Goal: Task Accomplishment & Management: Manage account settings

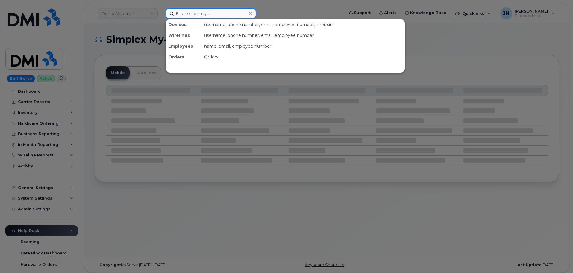
paste input "James Luna"
click at [188, 15] on input "James Luna" at bounding box center [211, 13] width 91 height 11
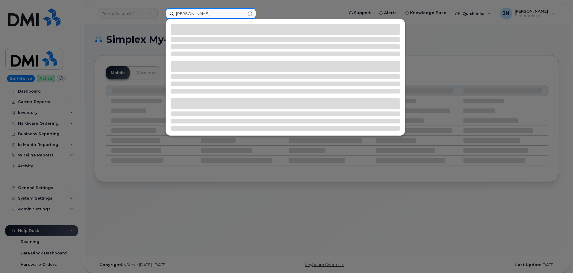
type input "[PERSON_NAME]"
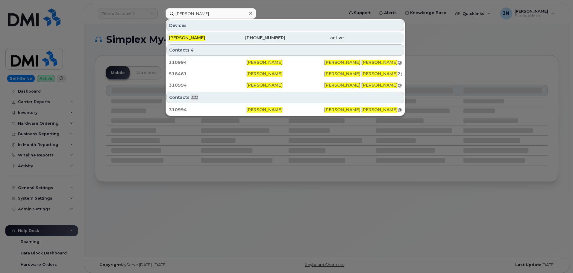
click at [252, 38] on div "361-385-0161" at bounding box center [256, 38] width 58 height 6
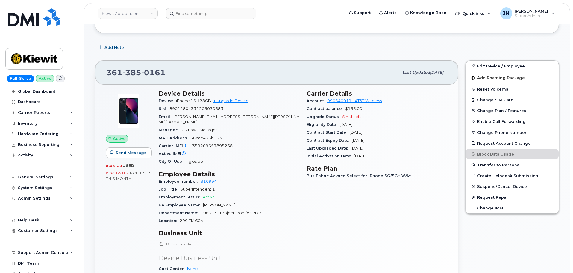
scroll to position [120, 0]
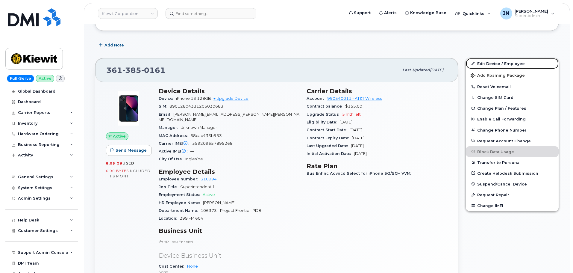
drag, startPoint x: 492, startPoint y: 63, endPoint x: 462, endPoint y: 73, distance: 31.5
click at [492, 63] on link "Edit Device / Employee" at bounding box center [512, 63] width 93 height 11
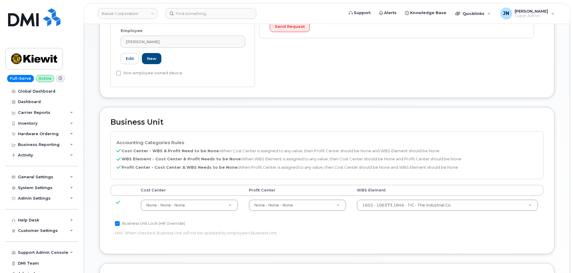
scroll to position [200, 0]
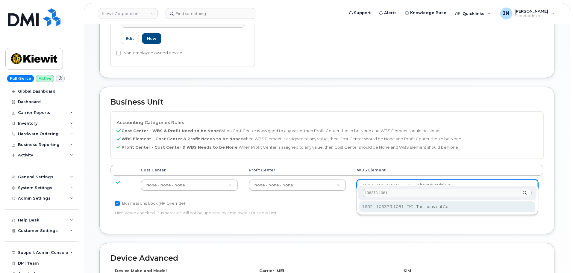
type input "106373.1081"
type input "35050978"
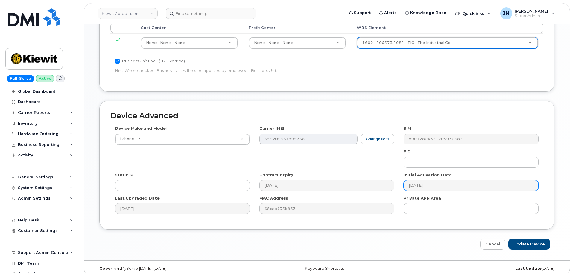
scroll to position [343, 0]
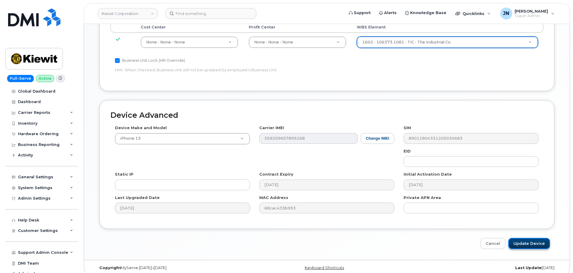
click at [532, 238] on input "Update Device" at bounding box center [530, 243] width 42 height 11
type input "Saving..."
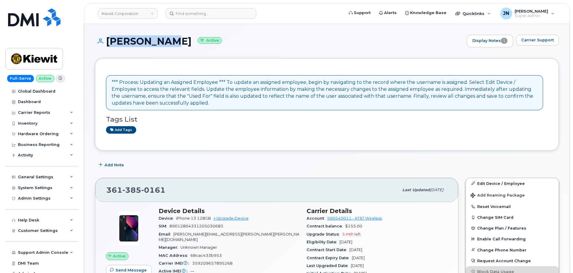
drag, startPoint x: 107, startPoint y: 41, endPoint x: 169, endPoint y: 42, distance: 62.3
click at [169, 42] on h1 "[PERSON_NAME] Active" at bounding box center [279, 41] width 369 height 10
copy h1 "[PERSON_NAME]"
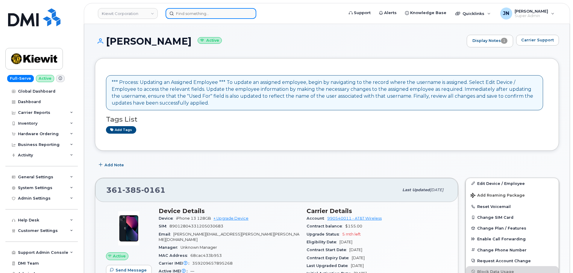
click at [187, 12] on input at bounding box center [211, 13] width 91 height 11
paste input "JAMES LUNA"
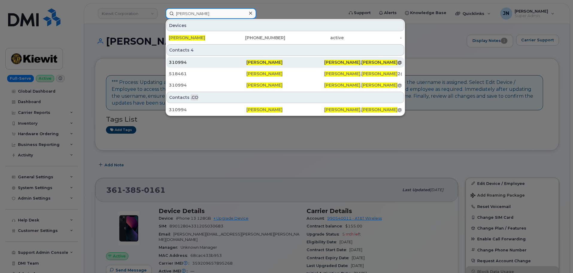
type input "[PERSON_NAME]"
click at [258, 63] on span "[PERSON_NAME]" at bounding box center [264, 62] width 36 height 5
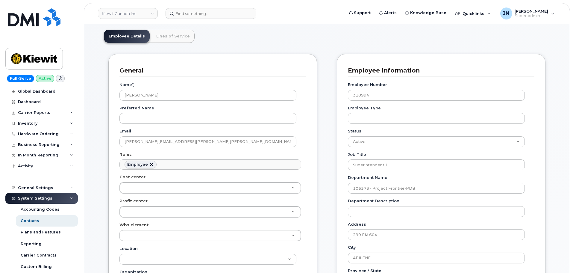
scroll to position [160, 0]
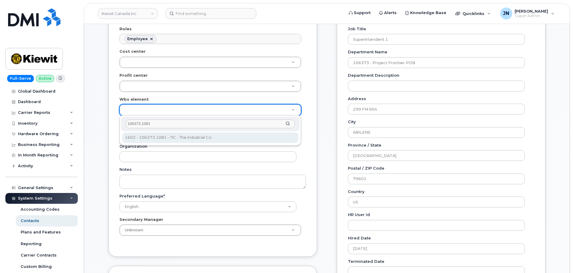
type input "106373.1081"
type input "35043709"
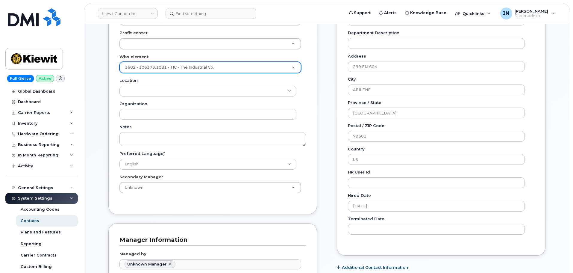
scroll to position [320, 0]
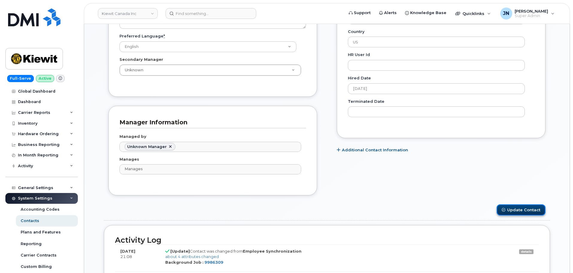
click at [515, 211] on button "Update Contact" at bounding box center [521, 209] width 49 height 11
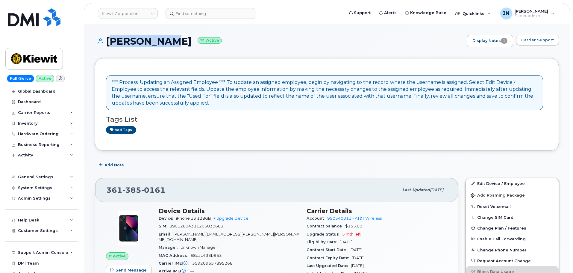
drag, startPoint x: 108, startPoint y: 37, endPoint x: 169, endPoint y: 39, distance: 61.1
click at [169, 39] on h1 "[PERSON_NAME] Active" at bounding box center [279, 41] width 369 height 10
copy h1 "[PERSON_NAME]"
click at [191, 7] on header "[PERSON_NAME] Corporation Support Alerts Knowledge Base Quicklinks Suspend / Ca…" at bounding box center [327, 13] width 486 height 21
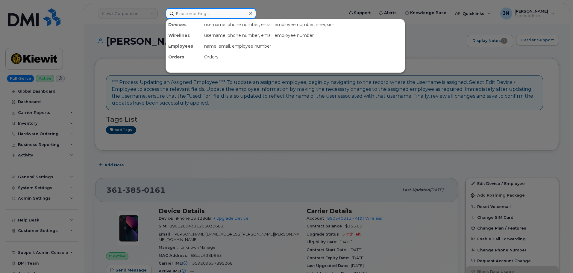
click at [188, 13] on input at bounding box center [211, 13] width 91 height 11
paste input "[PERSON_NAME]"
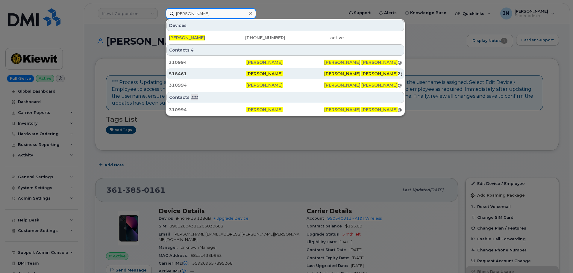
type input "[PERSON_NAME]"
click at [255, 76] on span "[PERSON_NAME]" at bounding box center [264, 73] width 36 height 5
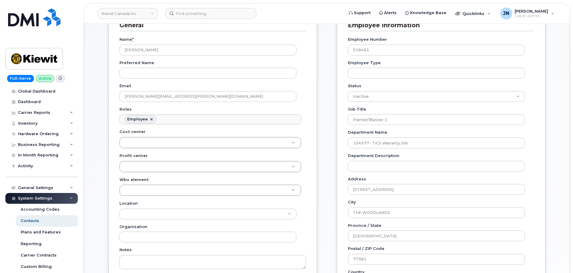
scroll to position [160, 0]
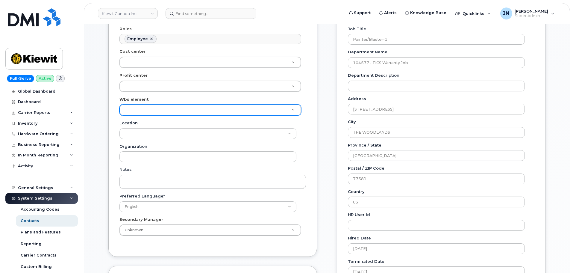
paste input "106373.1081"
type input "106373.1081"
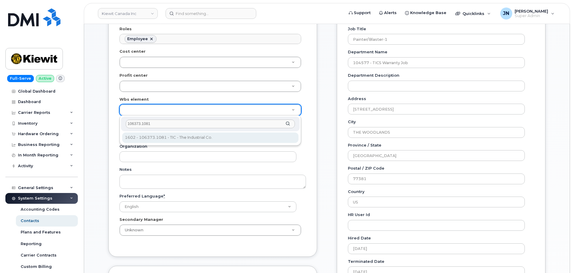
type input "106373.1081"
type input "35043709"
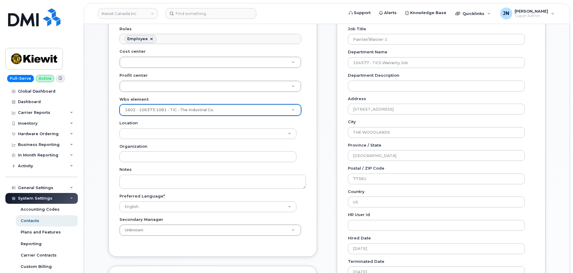
scroll to position [359, 0]
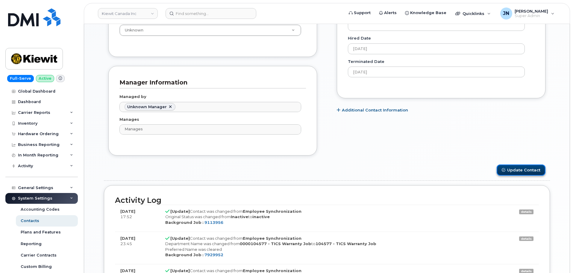
click at [535, 169] on button "Update Contact" at bounding box center [521, 169] width 49 height 11
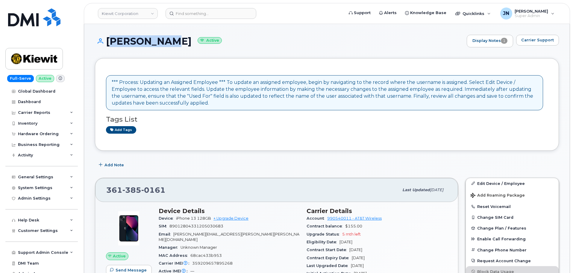
drag, startPoint x: 106, startPoint y: 41, endPoint x: 168, endPoint y: 41, distance: 62.3
click at [168, 41] on h1 "[PERSON_NAME] Active" at bounding box center [279, 41] width 369 height 10
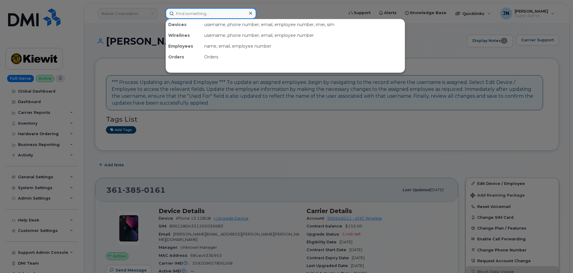
click at [183, 13] on input at bounding box center [211, 13] width 91 height 11
paste input "[PERSON_NAME]"
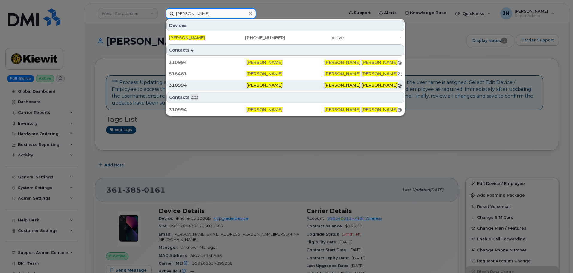
type input "[PERSON_NAME]"
click at [253, 85] on span "James Luna" at bounding box center [264, 84] width 36 height 5
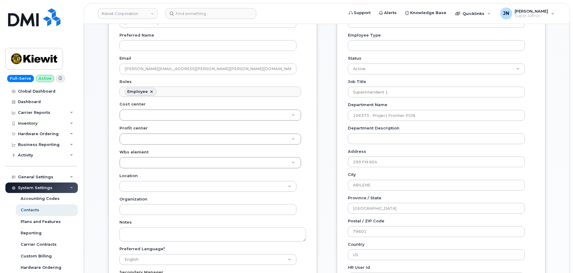
scroll to position [120, 0]
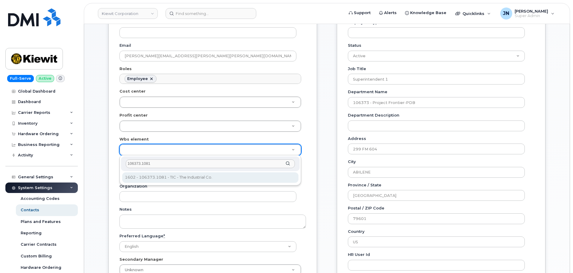
type input "106373.1081"
type input "35050978"
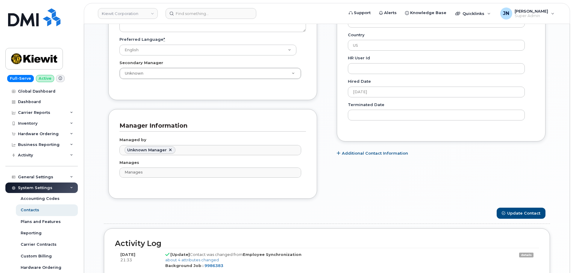
scroll to position [320, 0]
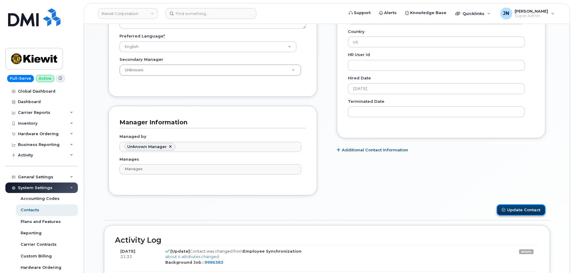
drag, startPoint x: 522, startPoint y: 215, endPoint x: 525, endPoint y: 210, distance: 6.1
click at [523, 214] on button "Update Contact" at bounding box center [521, 209] width 49 height 11
drag, startPoint x: 525, startPoint y: 210, endPoint x: 516, endPoint y: 206, distance: 9.8
click at [525, 210] on div "Loading..." at bounding box center [327, 209] width 446 height 11
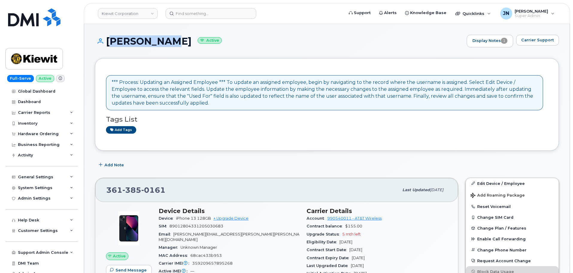
drag, startPoint x: 106, startPoint y: 42, endPoint x: 169, endPoint y: 43, distance: 62.3
click at [169, 43] on h1 "JAMES LUNA Active" at bounding box center [279, 41] width 369 height 10
copy h1 "JAMES LUNA"
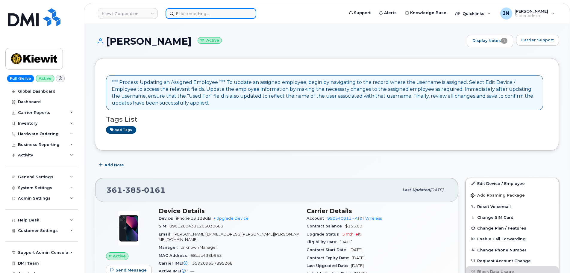
click at [188, 16] on input at bounding box center [211, 13] width 91 height 11
paste input "JAMES LUNA"
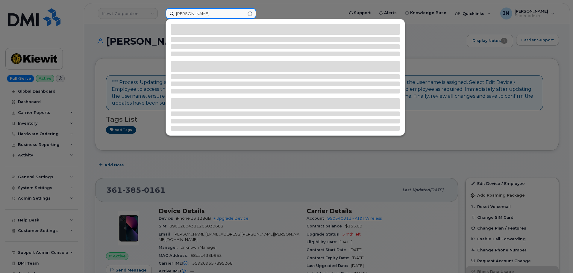
type input "JAMES LUNA"
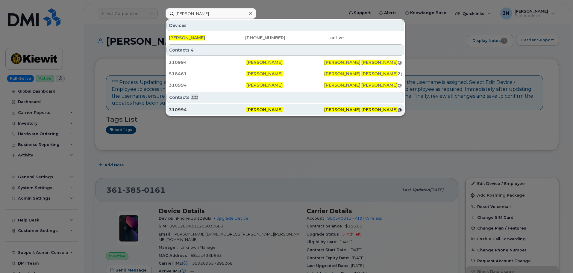
click at [256, 109] on span "James Luna" at bounding box center [264, 109] width 36 height 5
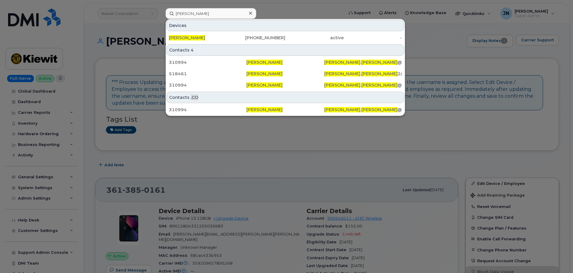
click at [75, 7] on div at bounding box center [286, 136] width 573 height 273
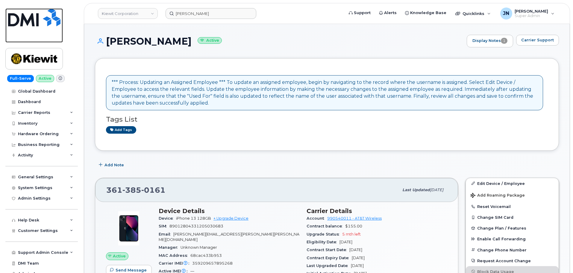
drag, startPoint x: 31, startPoint y: 22, endPoint x: 66, endPoint y: 30, distance: 35.9
click at [31, 22] on img at bounding box center [34, 17] width 52 height 18
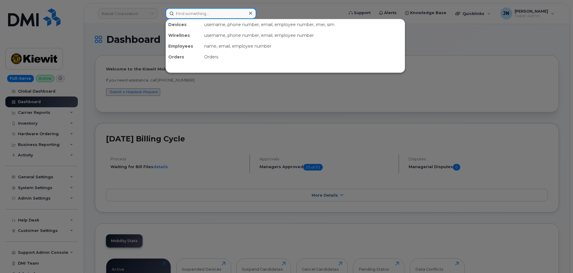
paste input "[PERSON_NAME]"
click at [178, 12] on input at bounding box center [211, 13] width 91 height 11
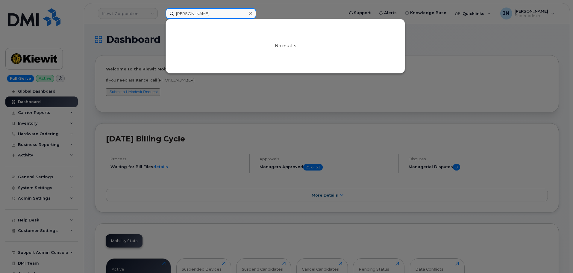
drag, startPoint x: 208, startPoint y: 12, endPoint x: 226, endPoint y: 15, distance: 18.8
click at [226, 15] on input "[PERSON_NAME]" at bounding box center [211, 13] width 91 height 11
type input "Brenda Martinez"
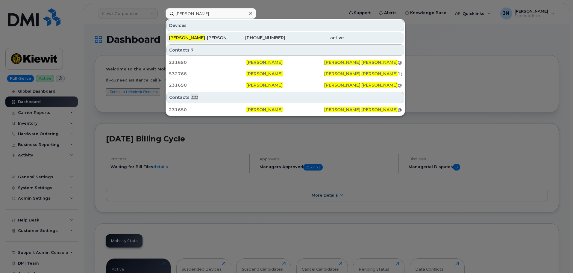
click at [221, 37] on div "Brenda Martinez -Perez" at bounding box center [198, 38] width 58 height 6
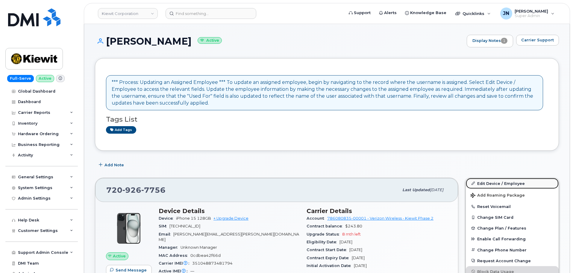
click at [498, 185] on link "Edit Device / Employee" at bounding box center [512, 183] width 93 height 11
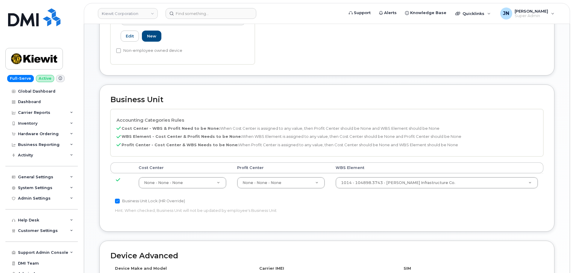
scroll to position [279, 0]
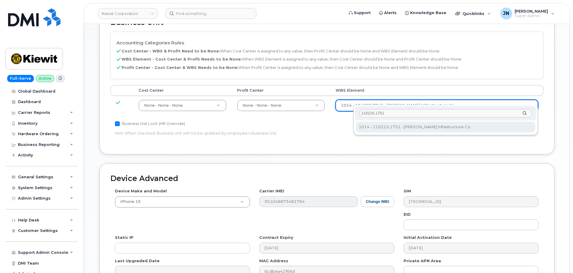
type input "110215.1751"
type input "33465987"
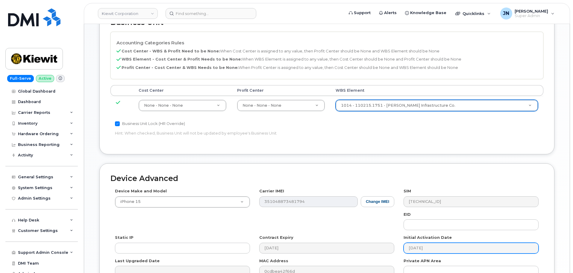
scroll to position [343, 0]
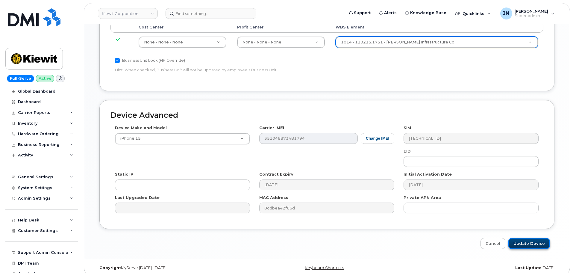
click at [538, 238] on input "Update Device" at bounding box center [530, 243] width 42 height 11
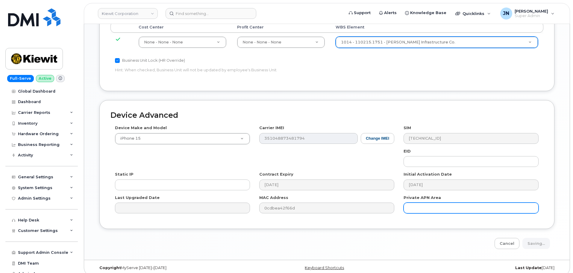
type input "Saving..."
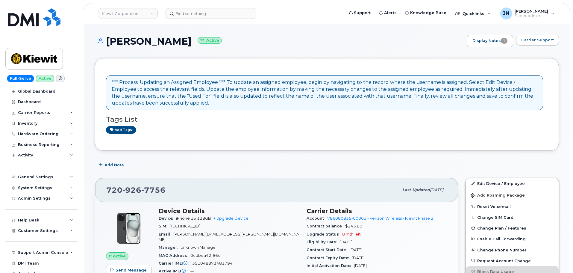
drag, startPoint x: 108, startPoint y: 39, endPoint x: 220, endPoint y: 43, distance: 111.2
click at [220, 43] on h1 "[PERSON_NAME] Active" at bounding box center [279, 41] width 369 height 10
copy h1 "[PERSON_NAME]"
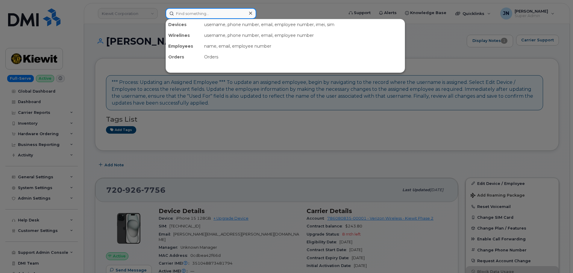
paste input "[PERSON_NAME]"
click at [213, 16] on input at bounding box center [211, 13] width 91 height 11
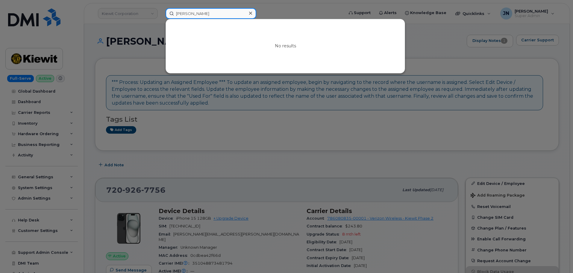
click at [210, 14] on input "[PERSON_NAME]" at bounding box center [211, 13] width 91 height 11
drag, startPoint x: 210, startPoint y: 14, endPoint x: 191, endPoint y: 14, distance: 18.6
click at [191, 14] on input "Brenda Martinez-Perez" at bounding box center [211, 13] width 91 height 11
drag, startPoint x: 205, startPoint y: 15, endPoint x: 157, endPoint y: 7, distance: 49.3
click at [161, 8] on div "Brenda Perez No results" at bounding box center [253, 13] width 184 height 11
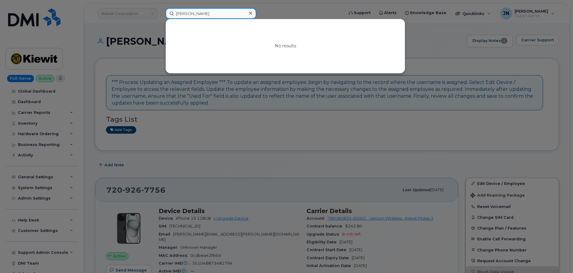
paste input "Martinez-"
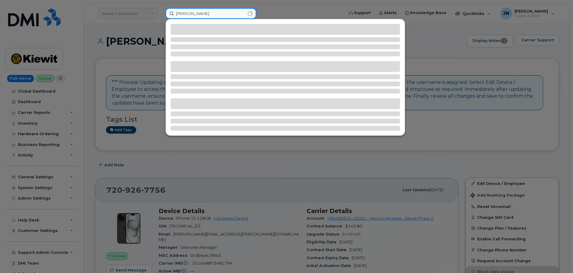
drag, startPoint x: 208, startPoint y: 13, endPoint x: 230, endPoint y: 15, distance: 21.4
click at [230, 15] on input "Brenda Martinez-Perez" at bounding box center [211, 13] width 91 height 11
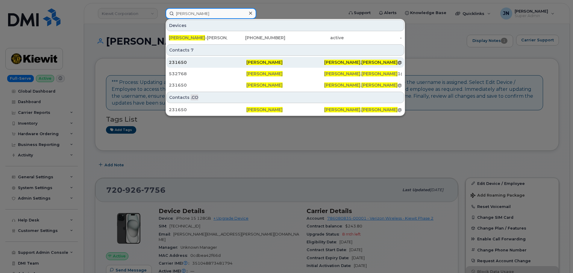
type input "Brenda Martinez"
click at [303, 61] on div "Brenda Martinez" at bounding box center [285, 62] width 78 height 6
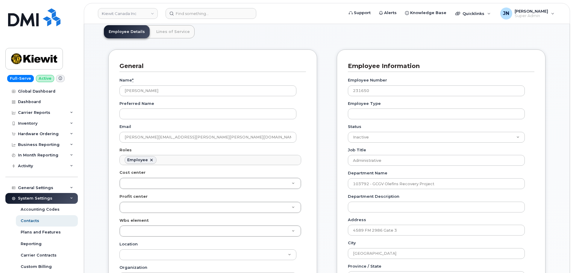
scroll to position [160, 0]
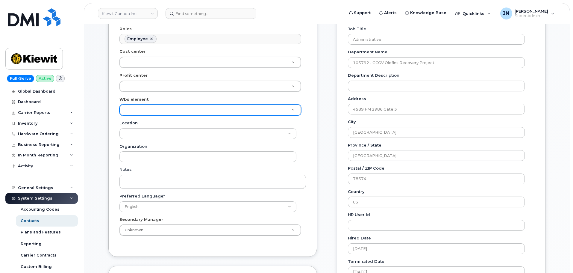
paste input "110215.1751"
type input "110215.1751"
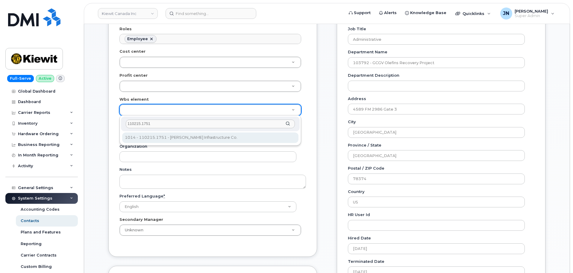
type input "110215.1751"
type input "33462894"
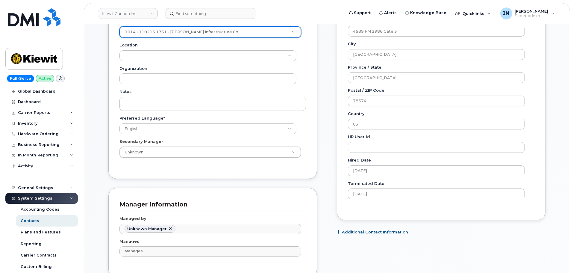
scroll to position [320, 0]
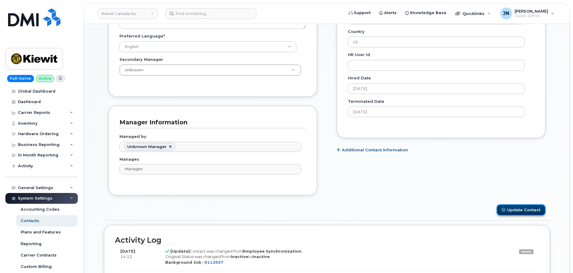
click at [531, 208] on button "Update Contact" at bounding box center [521, 209] width 49 height 11
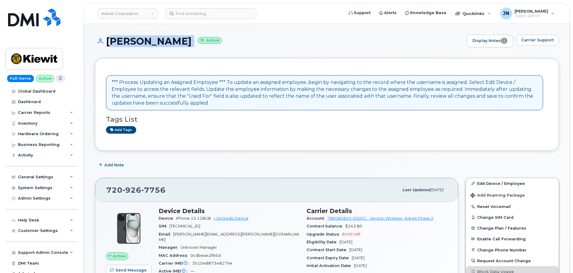
drag, startPoint x: 109, startPoint y: 40, endPoint x: 227, endPoint y: 43, distance: 117.7
click at [227, 43] on h1 "[PERSON_NAME] Active" at bounding box center [279, 41] width 369 height 10
copy h1 "[PERSON_NAME]"
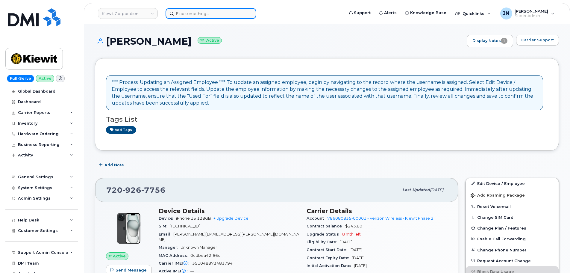
click at [201, 11] on input at bounding box center [211, 13] width 91 height 11
paste input "[PERSON_NAME]"
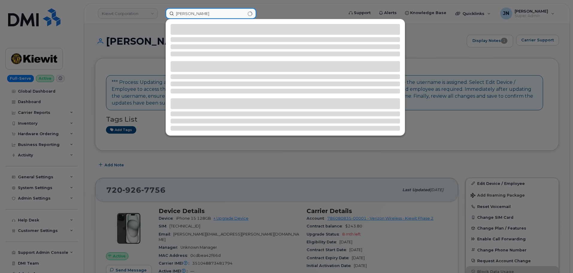
click at [211, 14] on input "[PERSON_NAME]" at bounding box center [211, 13] width 91 height 11
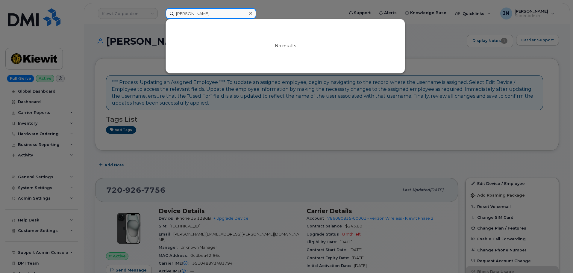
drag, startPoint x: 191, startPoint y: 13, endPoint x: 275, endPoint y: 28, distance: 85.2
click at [276, 19] on div "Brenda Perez No results" at bounding box center [253, 13] width 174 height 11
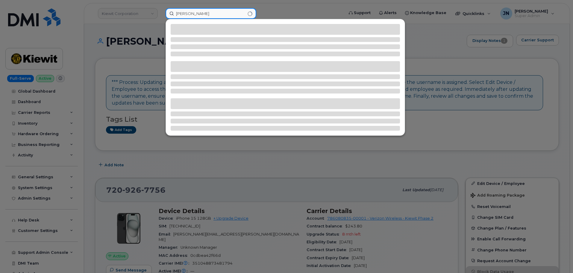
type input "Brenda martinez"
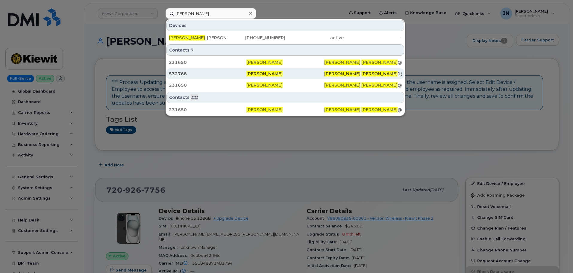
click at [281, 75] on span "[PERSON_NAME]" at bounding box center [264, 73] width 36 height 5
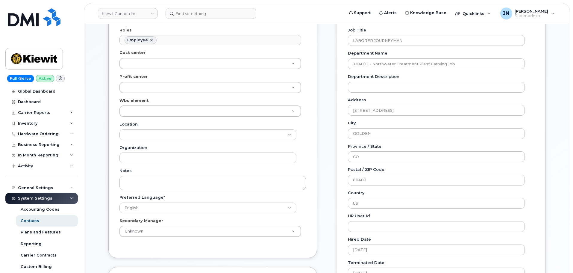
scroll to position [160, 0]
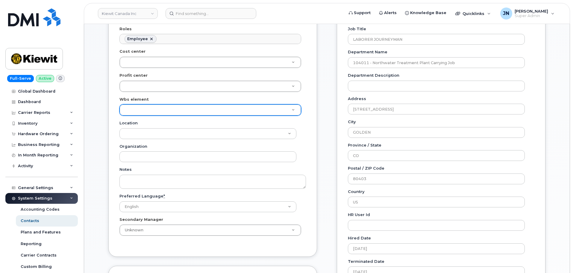
paste input "110215.1751"
type input "110215.1751"
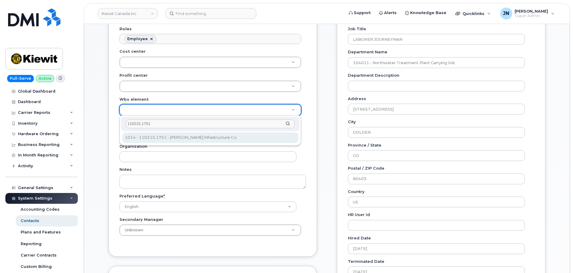
type input "110215.1751"
type input "33462894"
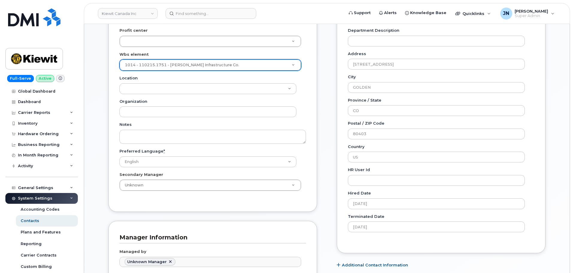
scroll to position [320, 0]
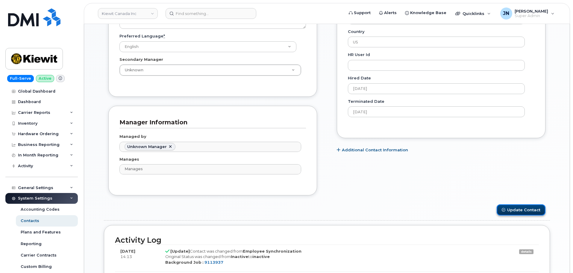
click at [525, 212] on button "Update Contact" at bounding box center [521, 209] width 49 height 11
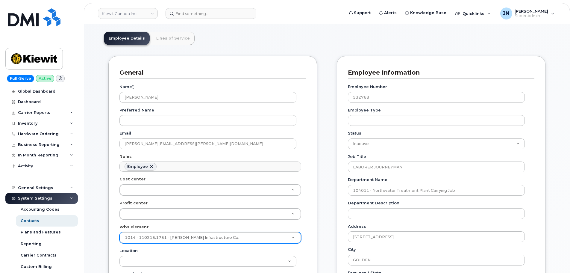
scroll to position [0, 0]
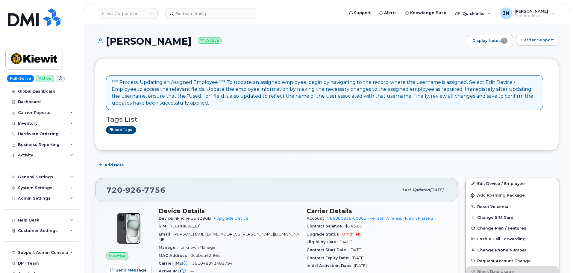
drag, startPoint x: 107, startPoint y: 40, endPoint x: 220, endPoint y: 43, distance: 112.3
click at [220, 43] on h1 "[PERSON_NAME] Active" at bounding box center [279, 41] width 369 height 10
copy h1 "[PERSON_NAME]"
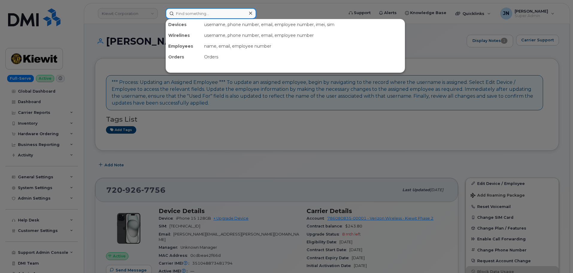
click at [202, 13] on input at bounding box center [211, 13] width 91 height 11
paste input "[PERSON_NAME]"
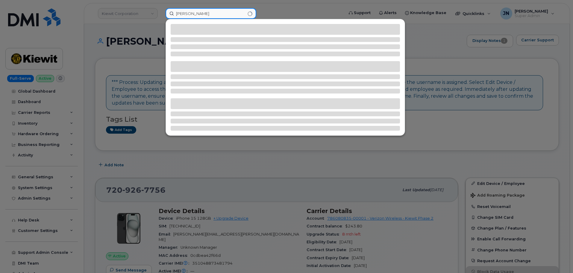
click at [202, 14] on input "[PERSON_NAME]" at bounding box center [211, 13] width 91 height 11
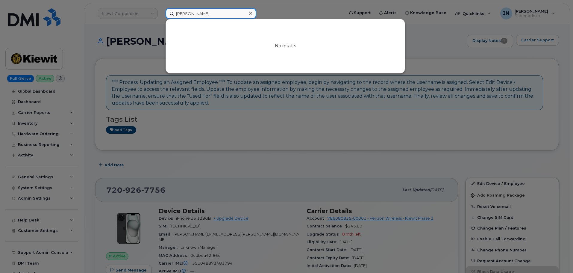
click at [196, 13] on input "[PERSON_NAME]" at bounding box center [211, 13] width 91 height 11
click at [196, 13] on input "Brenda Perez" at bounding box center [211, 13] width 91 height 11
paste input "Martinez-"
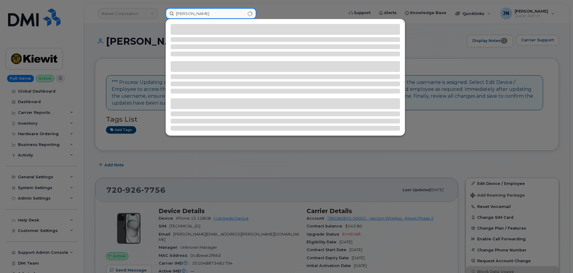
drag, startPoint x: 207, startPoint y: 13, endPoint x: 240, endPoint y: 17, distance: 33.2
click at [240, 17] on input "Brenda Martinez-Perez" at bounding box center [211, 13] width 91 height 11
type input "[PERSON_NAME]"
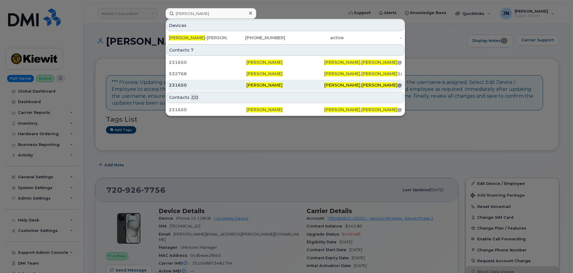
click at [262, 85] on span "[PERSON_NAME]" at bounding box center [264, 84] width 36 height 5
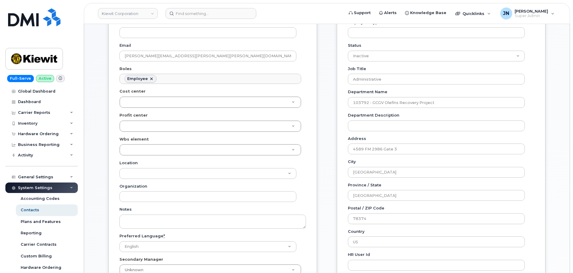
scroll to position [160, 0]
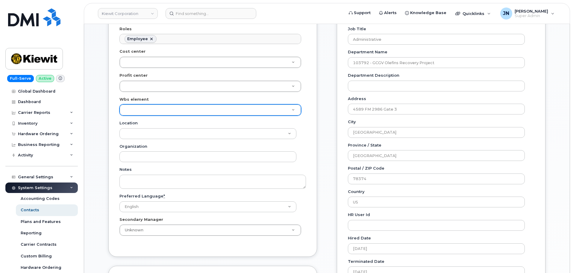
paste input "110215.1751"
type input "110215.1751"
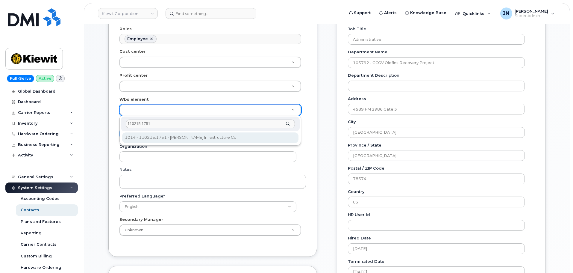
type input "110215.1751"
type input "33465987"
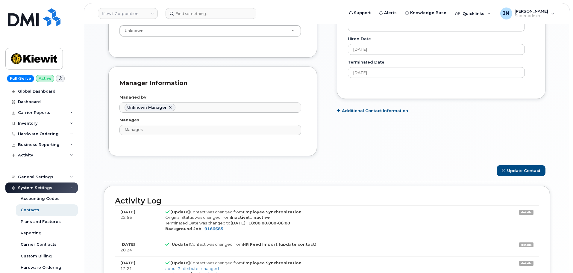
scroll to position [359, 0]
click at [526, 172] on button "Update Contact" at bounding box center [521, 169] width 49 height 11
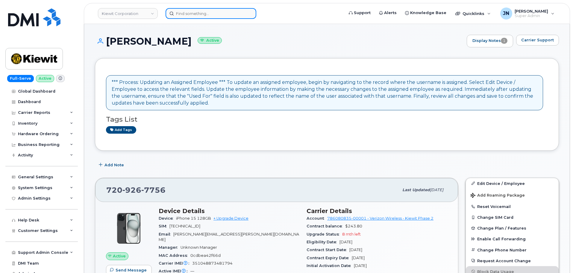
click at [201, 17] on input at bounding box center [211, 13] width 91 height 11
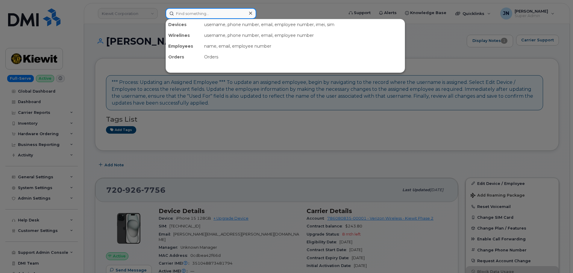
click at [201, 17] on input at bounding box center [211, 13] width 91 height 11
paste input "[PERSON_NAME]"
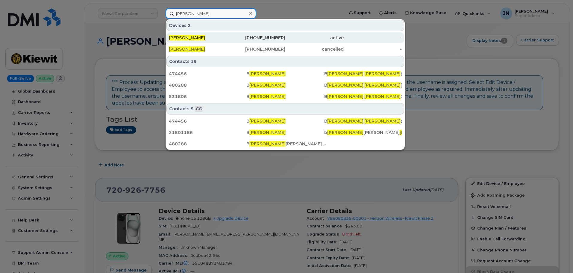
type input "[PERSON_NAME]"
click at [200, 37] on div "[PERSON_NAME]" at bounding box center [198, 38] width 58 height 6
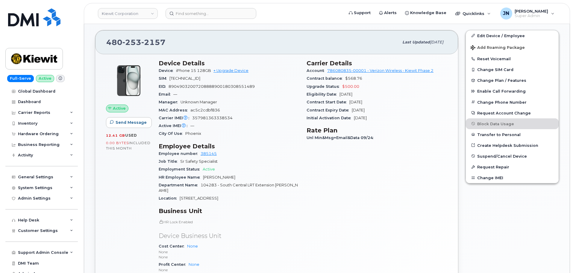
scroll to position [200, 0]
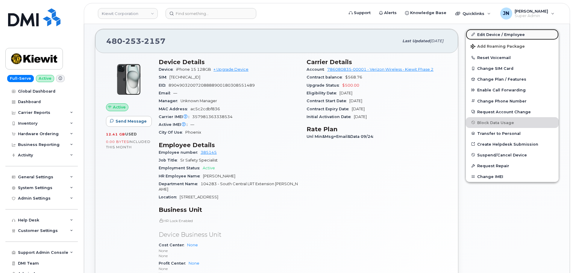
click at [486, 34] on link "Edit Device / Employee" at bounding box center [512, 34] width 93 height 11
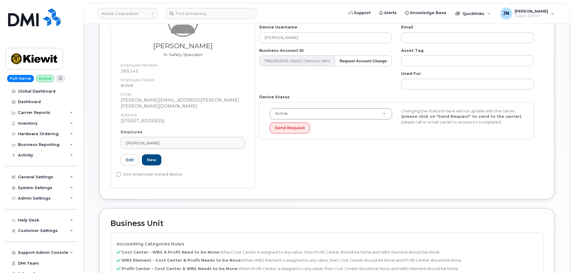
scroll to position [200, 0]
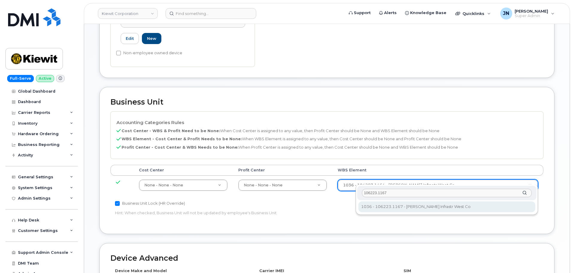
type input "106223.1167"
type input "33642233"
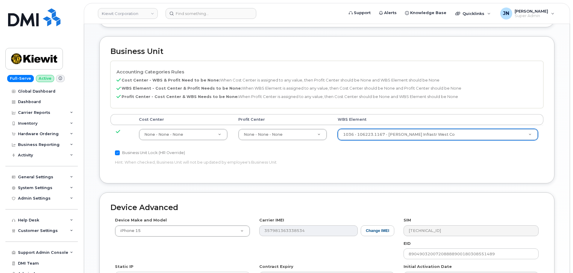
scroll to position [320, 0]
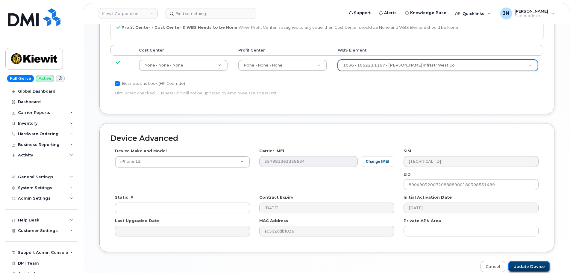
click at [524, 262] on input "Update Device" at bounding box center [530, 266] width 42 height 11
type input "Saving..."
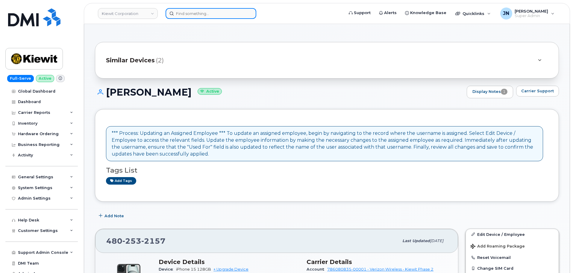
paste input "[PERSON_NAME]"
click at [195, 9] on input at bounding box center [211, 13] width 91 height 11
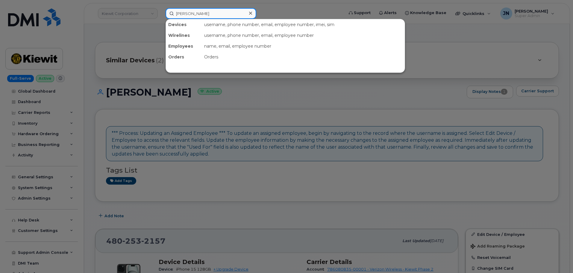
paste input "[PERSON_NAME]"
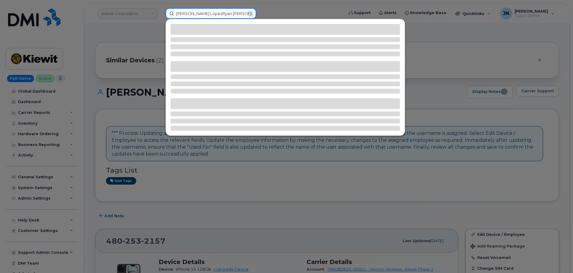
click at [197, 12] on input "Ryan LopezRyan Lopez" at bounding box center [211, 13] width 91 height 11
paste input
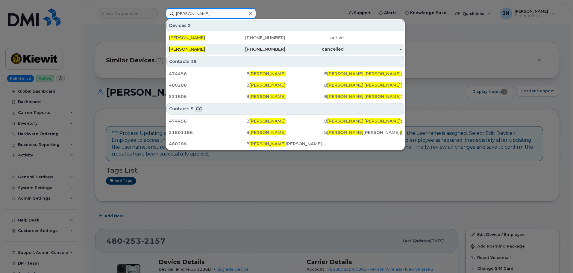
type input "Ryan Lopez"
click at [244, 49] on div "531-301-9275" at bounding box center [256, 49] width 58 height 6
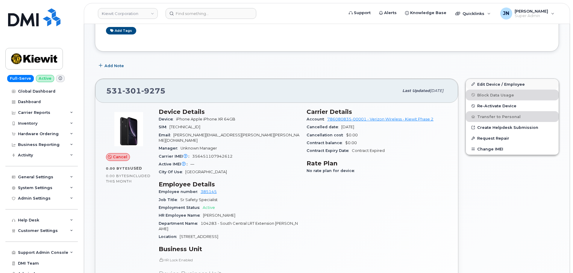
scroll to position [120, 0]
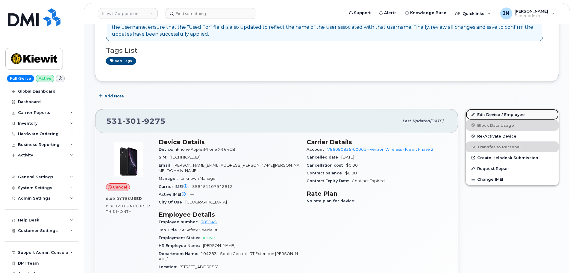
click at [484, 114] on link "Edit Device / Employee" at bounding box center [512, 114] width 93 height 11
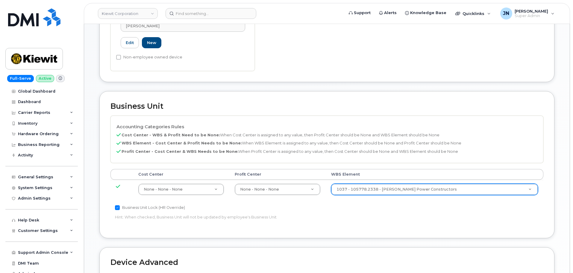
scroll to position [200, 0]
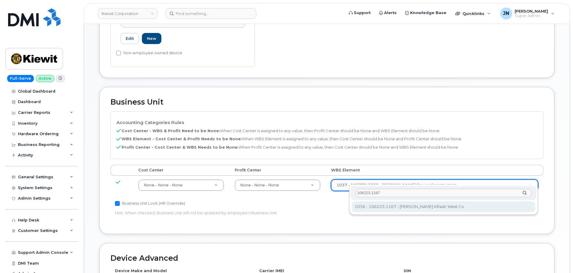
type input "106223.1167"
type input "33642233"
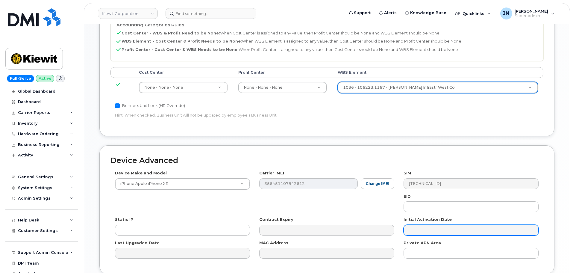
scroll to position [320, 0]
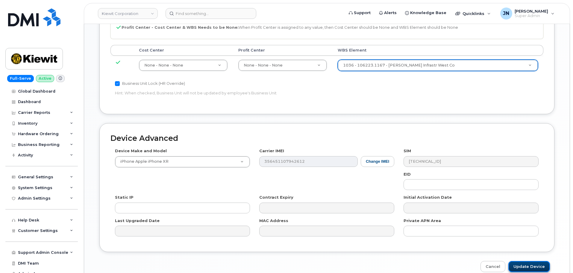
click at [532, 261] on input "Update Device" at bounding box center [530, 266] width 42 height 11
type input "Saving..."
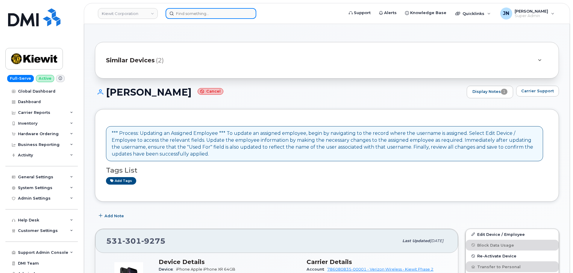
paste input "[PERSON_NAME]"
click at [202, 13] on input "[PERSON_NAME]" at bounding box center [211, 13] width 91 height 11
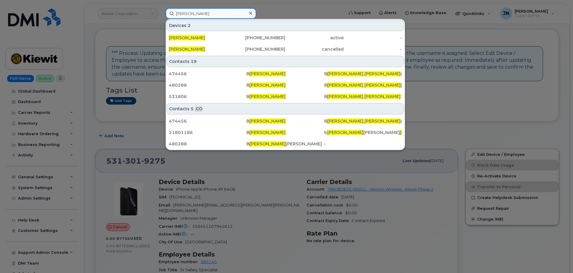
scroll to position [120, 0]
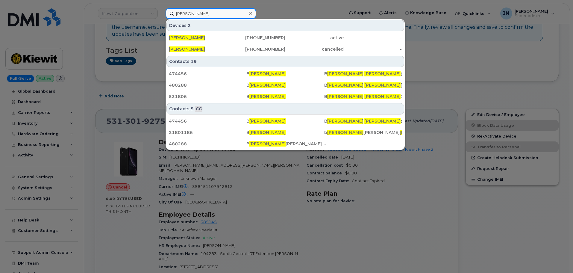
click at [190, 12] on input "[PERSON_NAME]" at bounding box center [211, 13] width 91 height 11
click at [190, 12] on input "Ryan Lopez" at bounding box center [211, 13] width 91 height 11
paste input "[PERSON_NAME]"
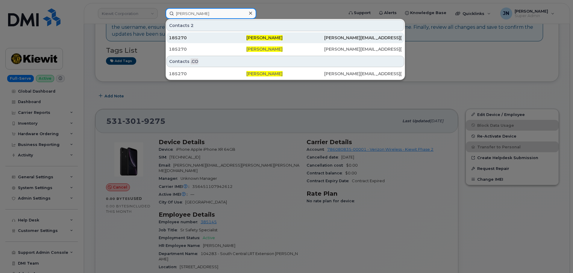
type input "[PERSON_NAME]"
click at [219, 35] on div "185270" at bounding box center [208, 38] width 78 height 6
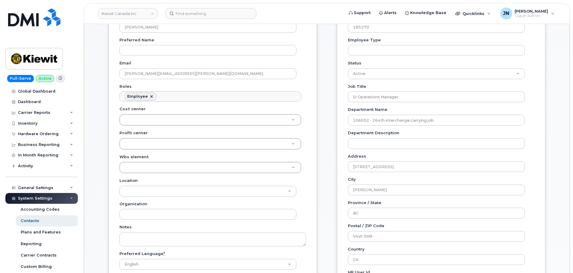
scroll to position [120, 0]
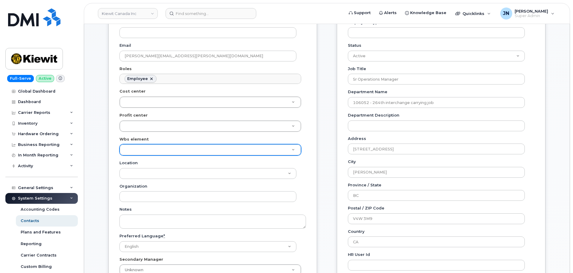
paste input "106498.1529"
type input "106498.1529"
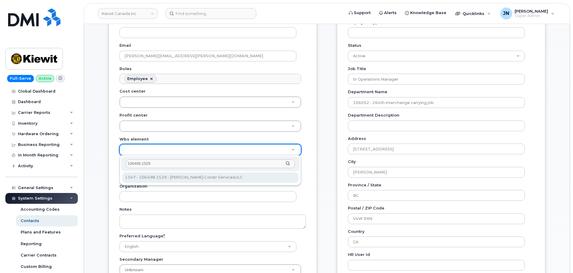
type input "106498.1529"
type input "36009333"
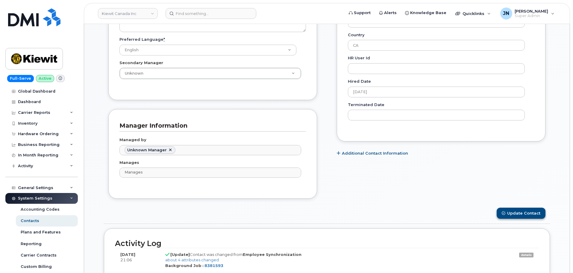
scroll to position [320, 0]
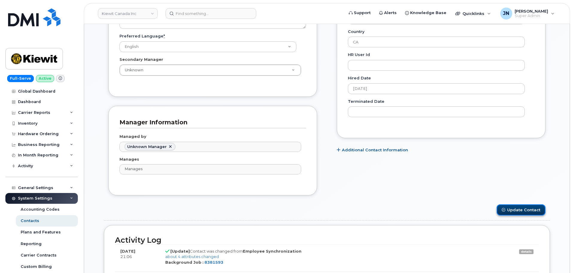
click at [527, 210] on button "Update Contact" at bounding box center [521, 209] width 49 height 11
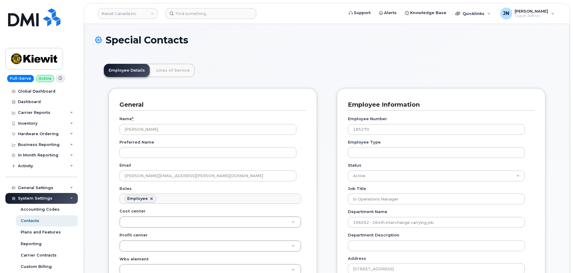
scroll to position [33, 0]
drag, startPoint x: 159, startPoint y: 131, endPoint x: 117, endPoint y: 128, distance: 41.4
click at [117, 128] on div "General Name * Balbir Singh Kala Preferred Name Email BALBIR.KALA@KIEWIT.COM Ro…" at bounding box center [212, 252] width 209 height 328
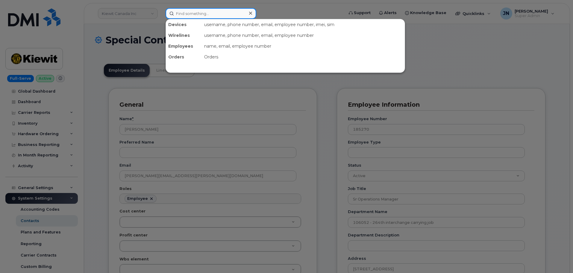
click at [187, 14] on input at bounding box center [211, 13] width 91 height 11
paste input "Balbir Singh Kala"
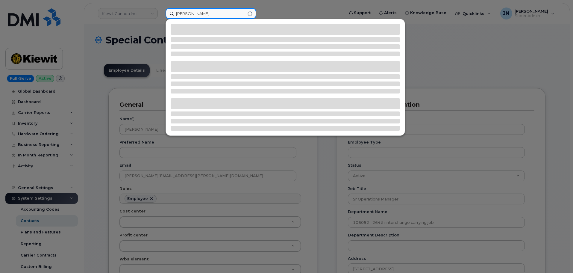
type input "Balbir Singh Kala"
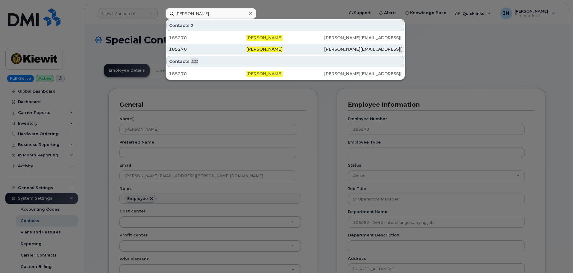
click at [273, 50] on span "Balbir Singh Kala" at bounding box center [264, 48] width 36 height 5
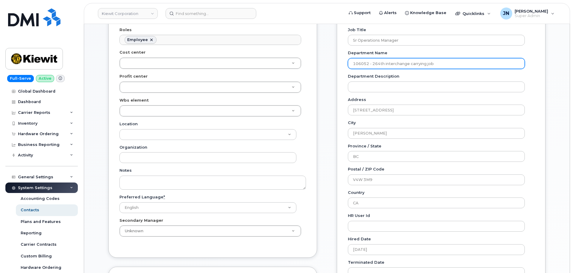
scroll to position [160, 0]
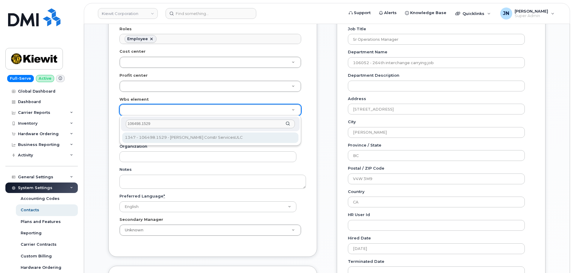
type input "106498.1529"
type input "36018750"
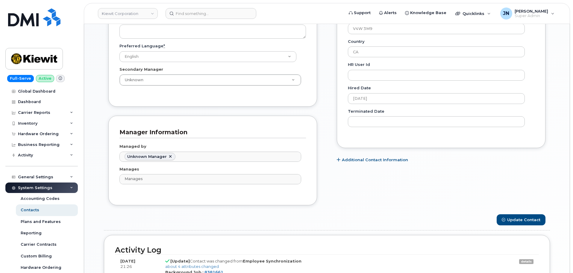
scroll to position [320, 0]
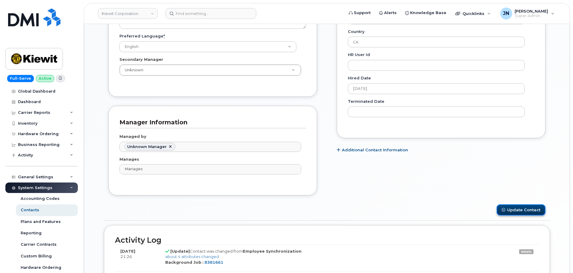
click at [531, 210] on button "Update Contact" at bounding box center [521, 209] width 49 height 11
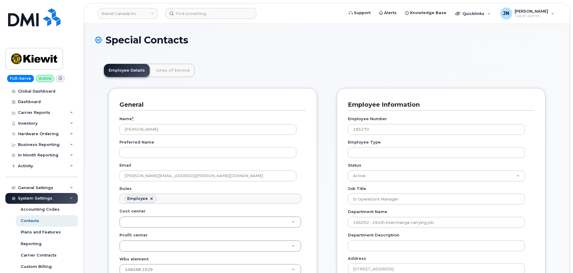
scroll to position [18, 0]
click at [132, 130] on input "Balbir Singh Kala" at bounding box center [207, 129] width 177 height 11
paste input "Balbir Singh Kala"
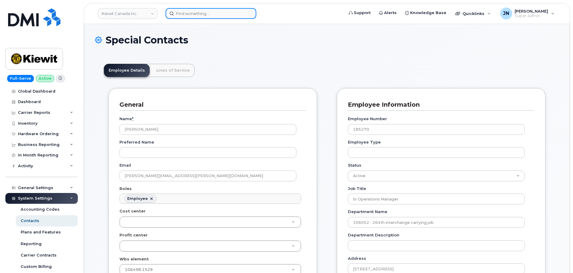
click at [198, 11] on input at bounding box center [211, 13] width 91 height 11
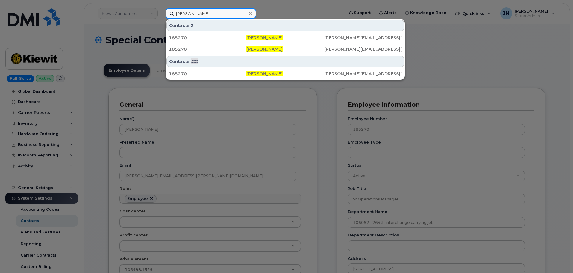
click at [180, 11] on input "Balbir Singh Kala" at bounding box center [211, 13] width 91 height 11
paste input "Denise Renteri"
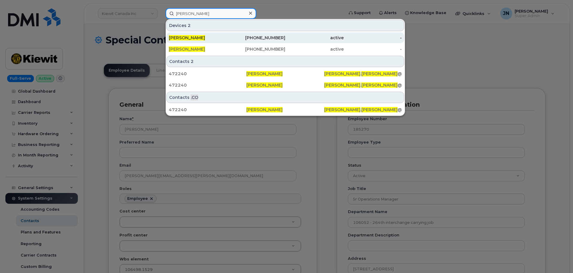
type input "Denise Renteria"
click at [257, 38] on div "765-256-9429" at bounding box center [256, 38] width 58 height 6
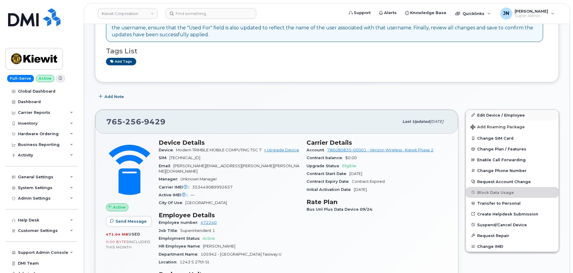
scroll to position [120, 0]
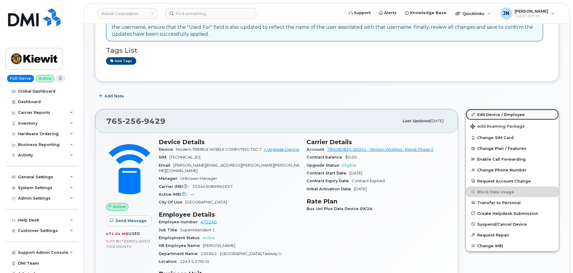
click at [490, 114] on link "Edit Device / Employee" at bounding box center [512, 114] width 93 height 11
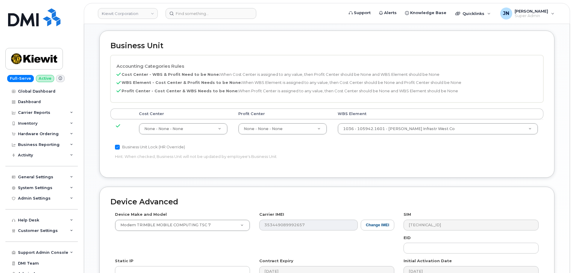
scroll to position [279, 0]
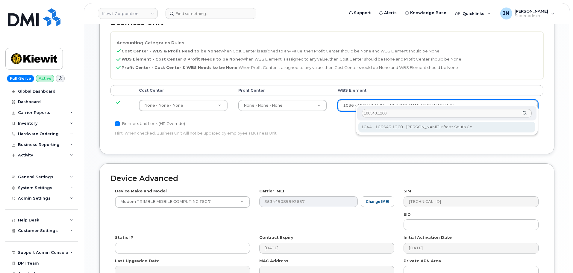
type input "106543.1260"
type input "36121566"
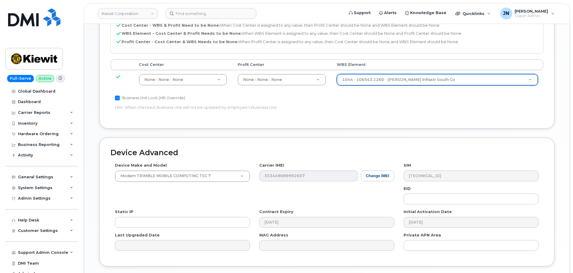
scroll to position [343, 0]
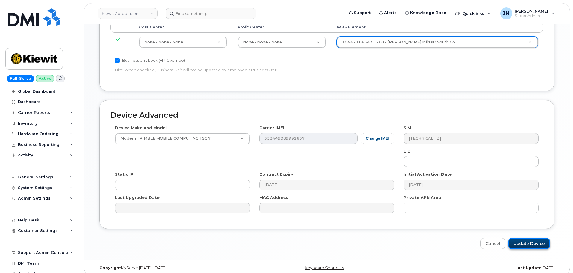
click at [529, 238] on input "Update Device" at bounding box center [530, 243] width 42 height 11
type input "Saving..."
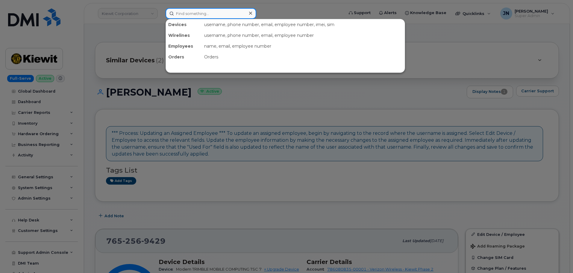
click at [189, 13] on input at bounding box center [211, 13] width 91 height 11
paste input "[PERSON_NAME]"
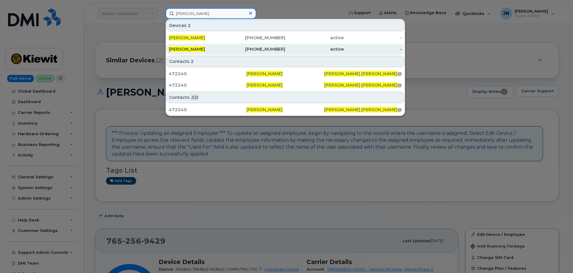
type input "[PERSON_NAME]"
click at [272, 50] on div "801-703-3044" at bounding box center [256, 49] width 58 height 6
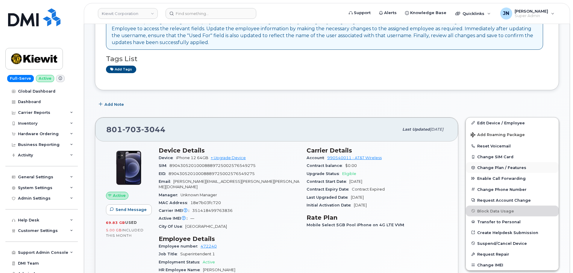
scroll to position [120, 0]
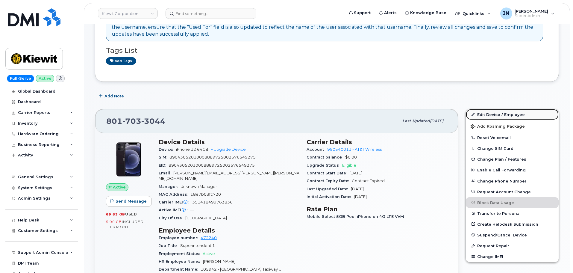
click at [494, 117] on link "Edit Device / Employee" at bounding box center [512, 114] width 93 height 11
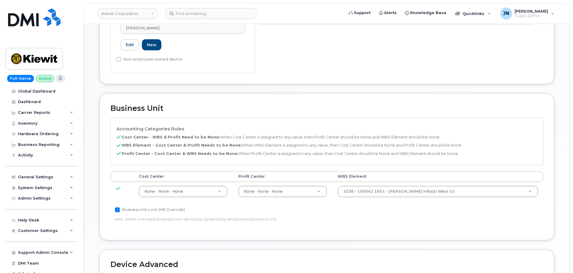
scroll to position [200, 0]
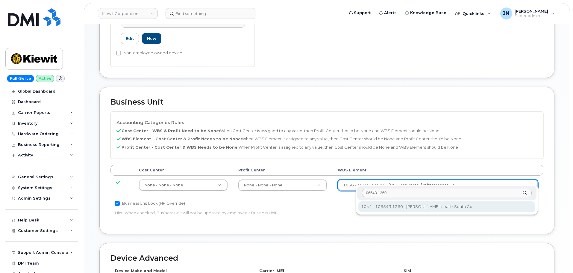
type input "106543.1260"
type input "36121566"
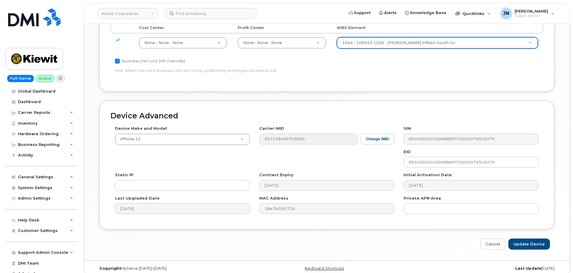
scroll to position [343, 0]
click at [524, 238] on input "Update Device" at bounding box center [530, 243] width 42 height 11
type input "Saving..."
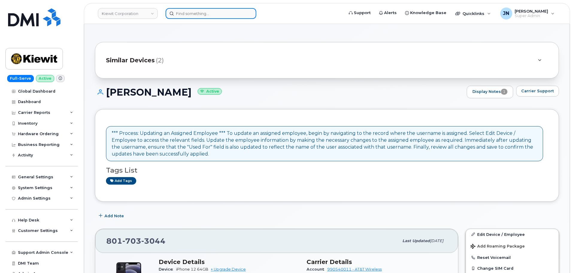
click at [200, 12] on input at bounding box center [211, 13] width 91 height 11
paste input "[PERSON_NAME]"
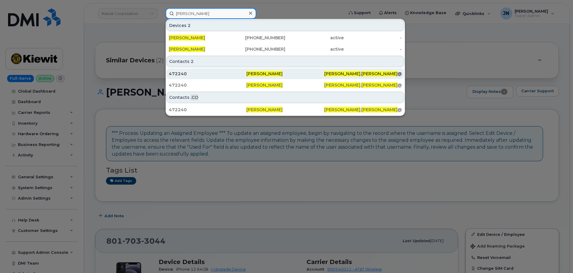
type input "[PERSON_NAME]"
click at [278, 75] on span "[PERSON_NAME]" at bounding box center [264, 73] width 36 height 5
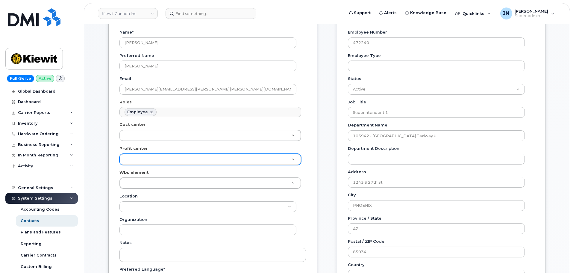
scroll to position [120, 0]
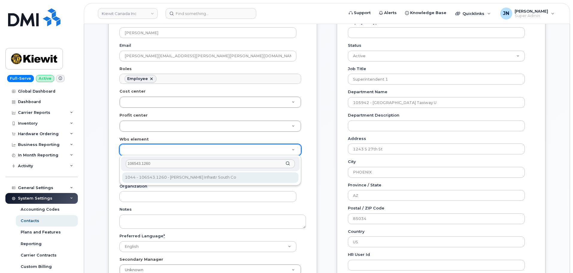
type input "106543.1260"
type input "36115258"
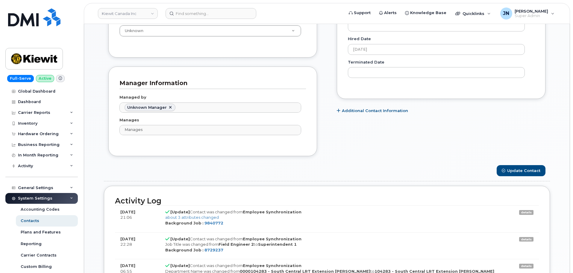
scroll to position [359, 0]
click at [517, 167] on button "Update Contact" at bounding box center [521, 169] width 49 height 11
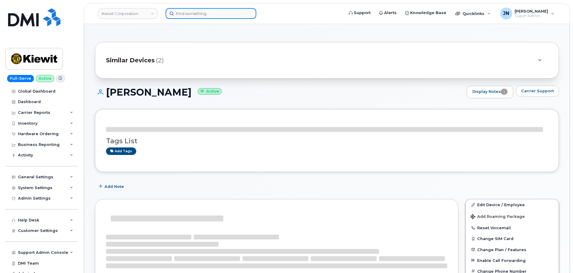
click at [208, 11] on input at bounding box center [211, 13] width 91 height 11
paste input "[PERSON_NAME]"
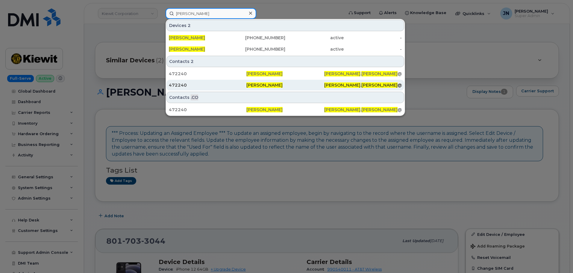
type input "[PERSON_NAME]"
click at [259, 84] on span "[PERSON_NAME]" at bounding box center [264, 84] width 36 height 5
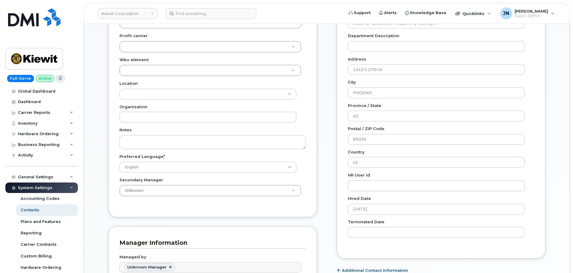
scroll to position [200, 0]
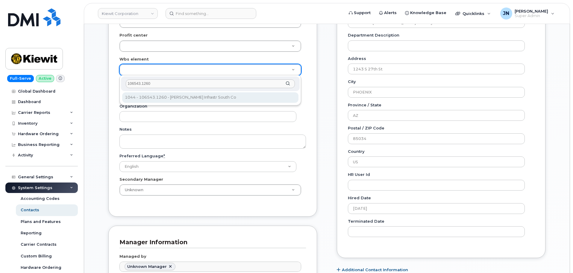
type input "106543.1260"
drag, startPoint x: 160, startPoint y: 96, endPoint x: 274, endPoint y: 127, distance: 117.9
type input "36121566"
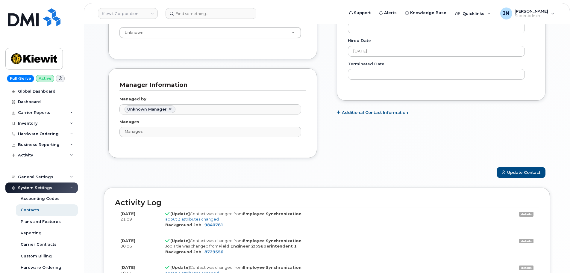
scroll to position [359, 0]
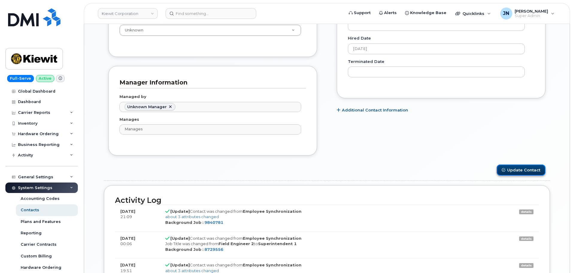
click at [529, 169] on button "Update Contact" at bounding box center [521, 169] width 49 height 11
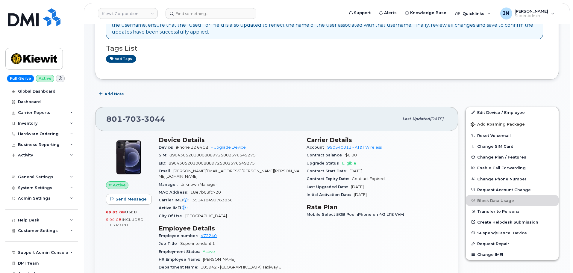
scroll to position [200, 0]
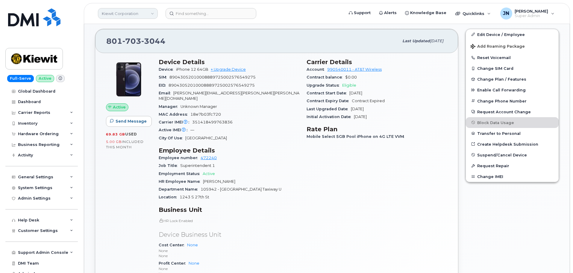
click at [114, 15] on link "Kiewit Corporation" at bounding box center [128, 13] width 60 height 11
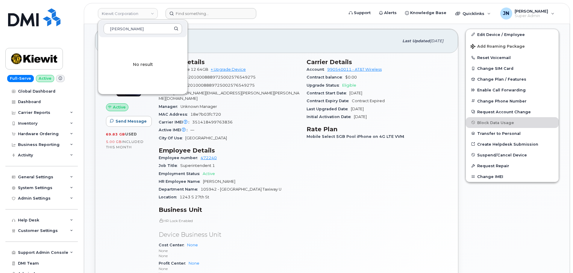
type input "[PERSON_NAME]"
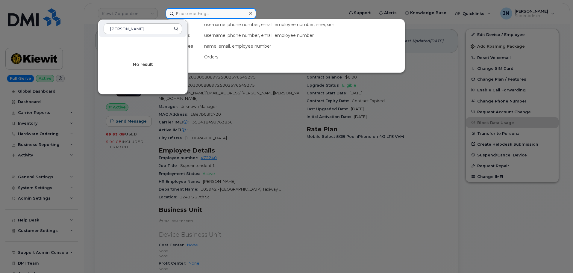
click at [197, 11] on input at bounding box center [211, 13] width 91 height 11
paste input "[PERSON_NAME]"
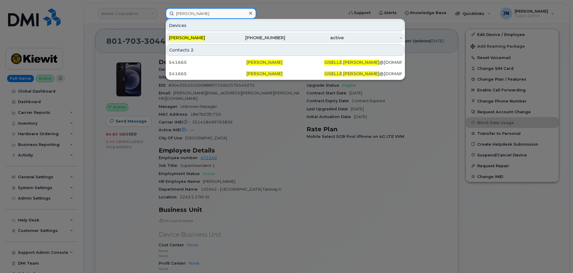
type input "[PERSON_NAME]"
click at [220, 35] on div "[PERSON_NAME]" at bounding box center [198, 38] width 58 height 6
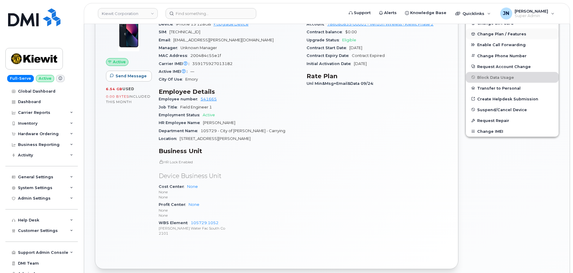
scroll to position [74, 0]
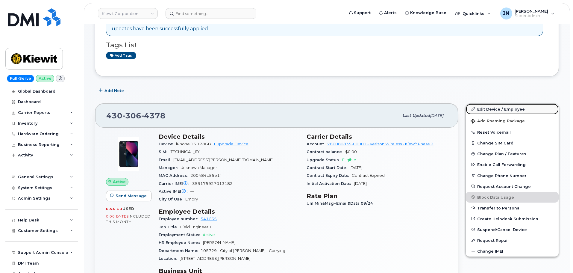
click at [497, 108] on link "Edit Device / Employee" at bounding box center [512, 109] width 93 height 11
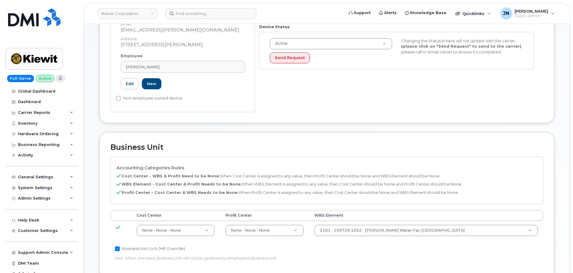
scroll to position [160, 0]
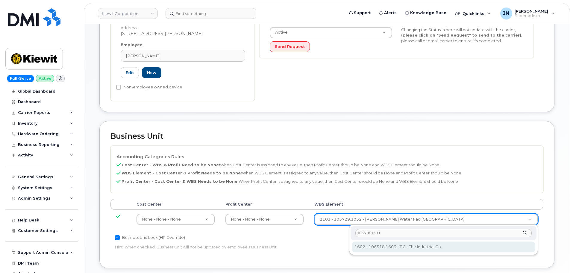
type input "106518.1603"
type input "36058821"
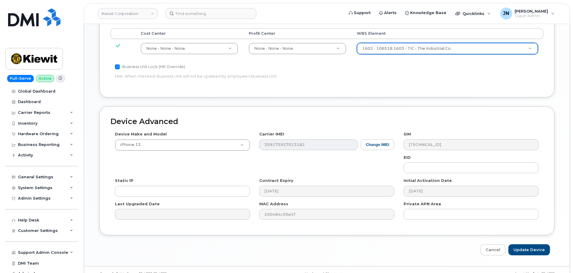
scroll to position [343, 0]
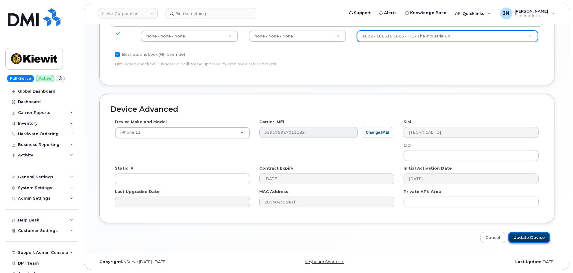
click at [523, 237] on input "Update Device" at bounding box center [530, 237] width 42 height 11
type input "Saving..."
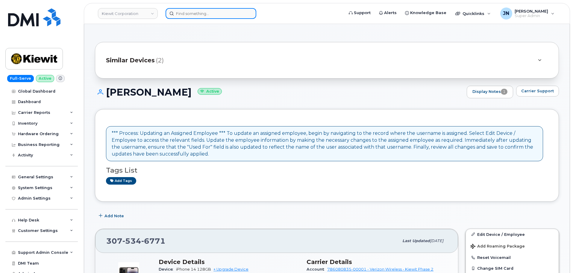
click at [180, 15] on input at bounding box center [211, 13] width 91 height 11
paste input "[PERSON_NAME]"
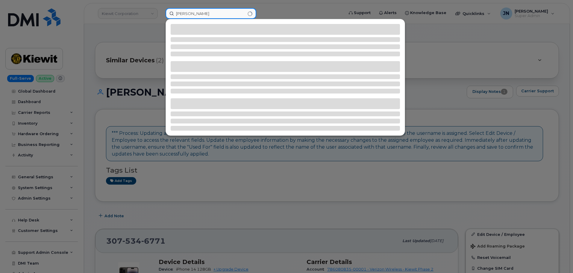
type input "[PERSON_NAME]"
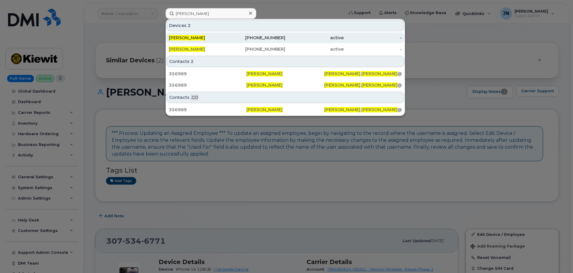
click at [226, 39] on div "[PERSON_NAME]" at bounding box center [198, 38] width 58 height 6
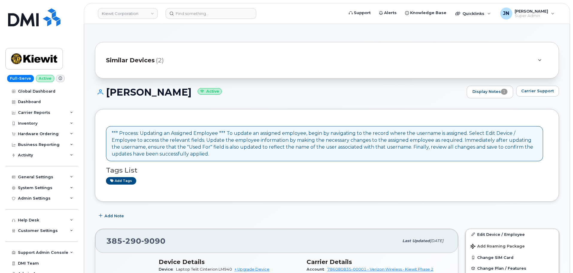
click at [499, 236] on link "Edit Device / Employee" at bounding box center [512, 234] width 93 height 11
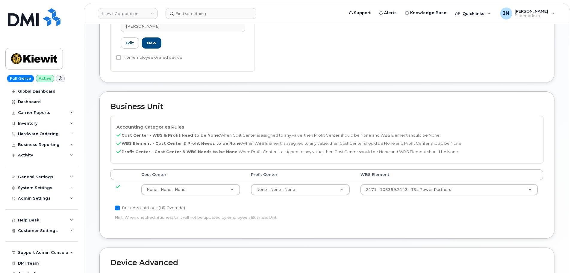
scroll to position [200, 0]
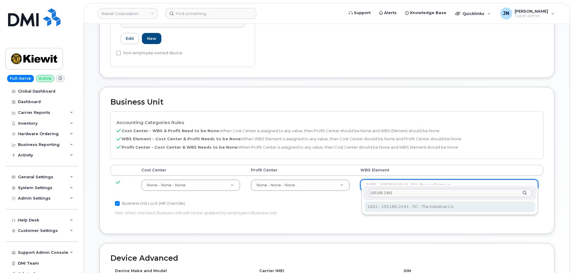
type input "105186.2491"
type input "30139203"
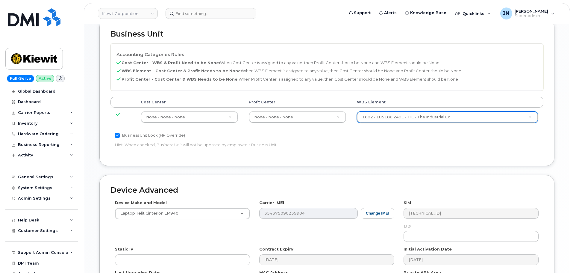
scroll to position [343, 0]
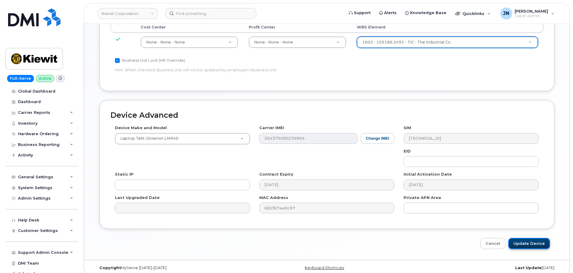
click at [525, 238] on input "Update Device" at bounding box center [530, 243] width 42 height 11
type input "Saving..."
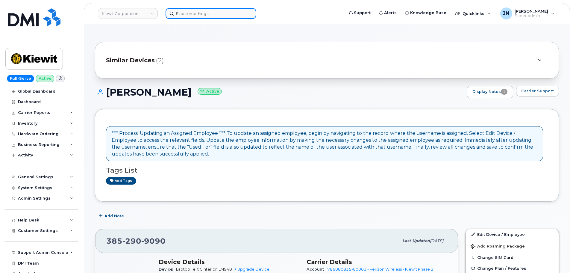
click at [208, 12] on input at bounding box center [211, 13] width 91 height 11
paste input "[PERSON_NAME]"
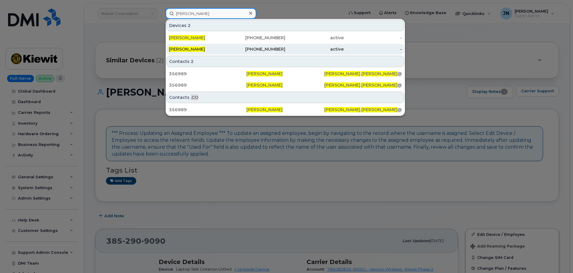
type input "[PERSON_NAME]"
click at [245, 48] on div "[PHONE_NUMBER]" at bounding box center [256, 49] width 58 height 6
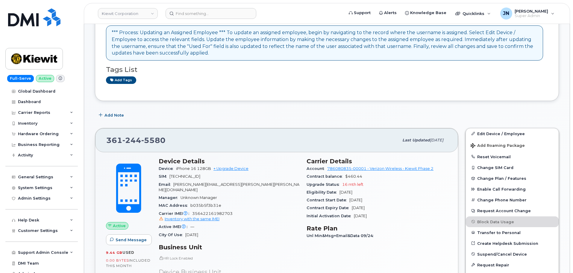
scroll to position [120, 0]
click at [518, 133] on link "Edit Device / Employee" at bounding box center [512, 133] width 93 height 11
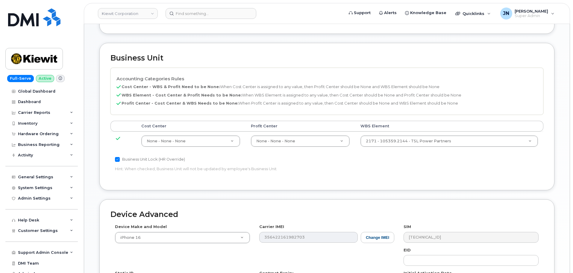
scroll to position [200, 0]
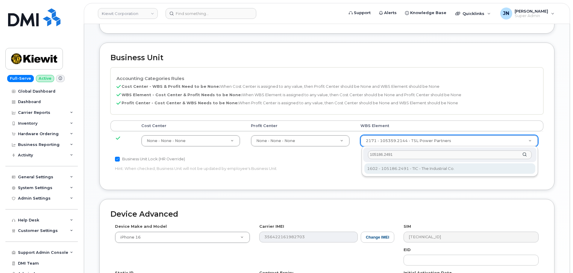
type input "105186.2491"
drag, startPoint x: 423, startPoint y: 167, endPoint x: 440, endPoint y: 175, distance: 18.8
type input "30139203"
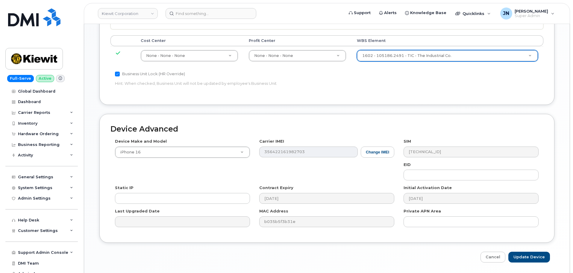
scroll to position [304, 0]
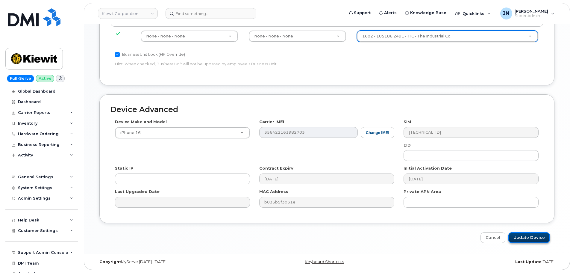
click at [527, 238] on input "Update Device" at bounding box center [530, 237] width 42 height 11
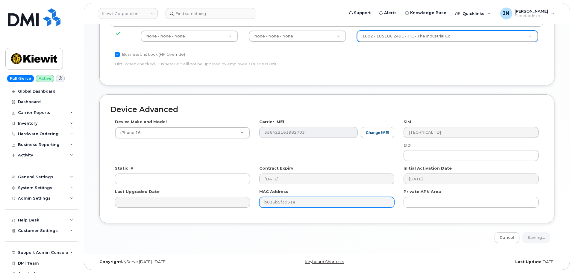
type input "Saving..."
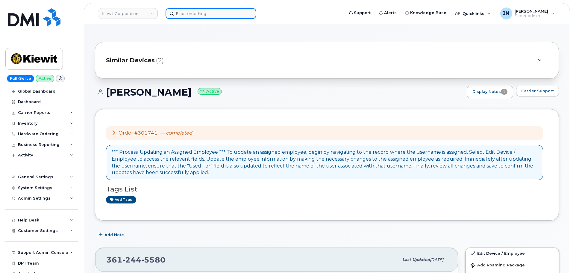
click at [190, 12] on input at bounding box center [211, 13] width 91 height 11
paste input "[PERSON_NAME]"
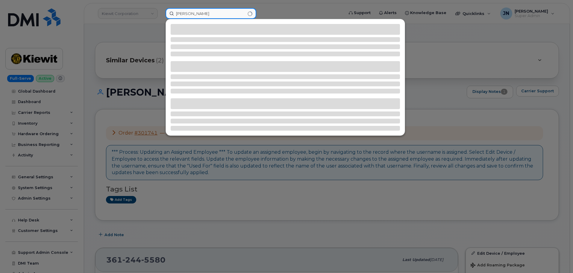
type input "[PERSON_NAME]"
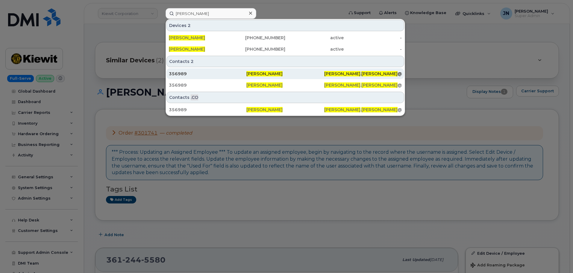
click at [286, 72] on div "[PERSON_NAME]" at bounding box center [285, 74] width 78 height 6
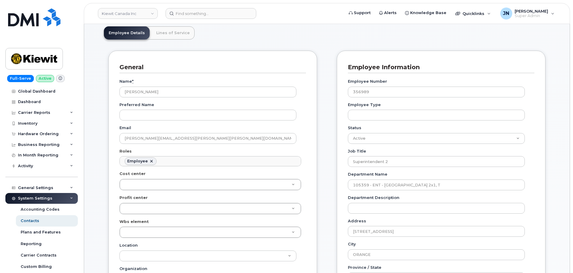
scroll to position [160, 0]
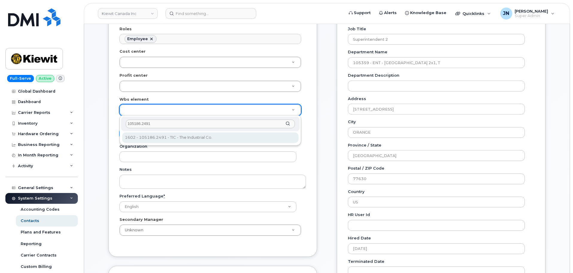
type input "105186.2491"
type input "4427978"
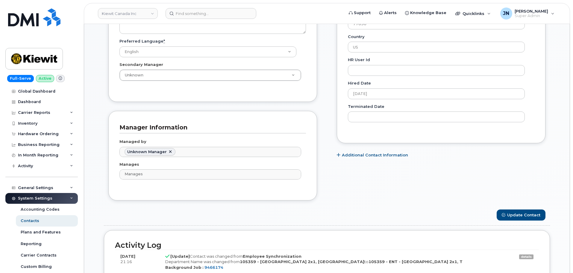
scroll to position [320, 0]
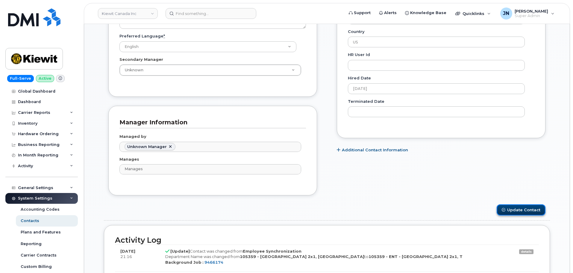
click at [521, 209] on button "Update Contact" at bounding box center [521, 209] width 49 height 11
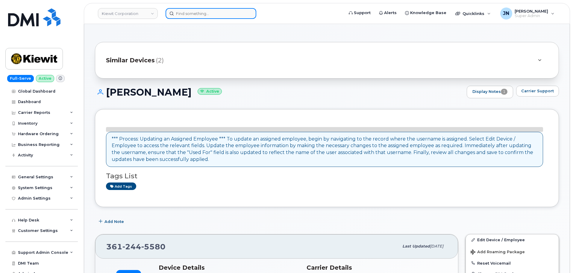
paste input "[PERSON_NAME]"
click at [197, 8] on input at bounding box center [211, 13] width 91 height 11
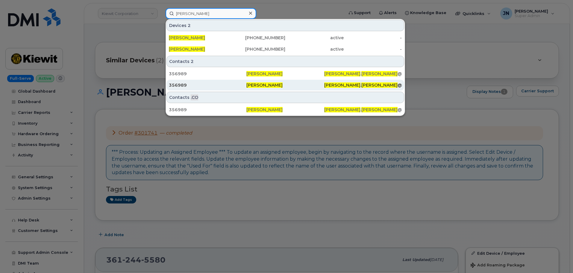
type input "[PERSON_NAME]"
click at [239, 83] on div "356989" at bounding box center [208, 85] width 78 height 6
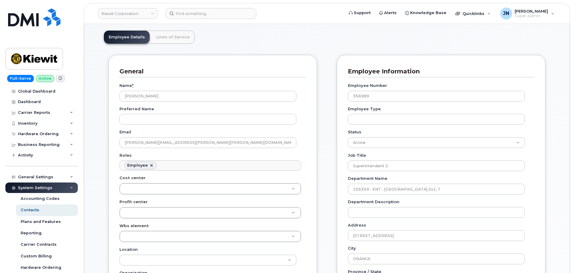
scroll to position [80, 0]
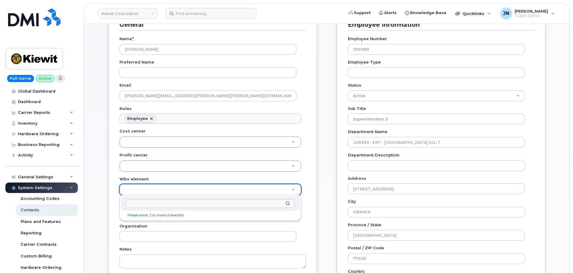
drag, startPoint x: 166, startPoint y: 185, endPoint x: 170, endPoint y: 186, distance: 4.3
type input "105186.2491"
type input "30139203"
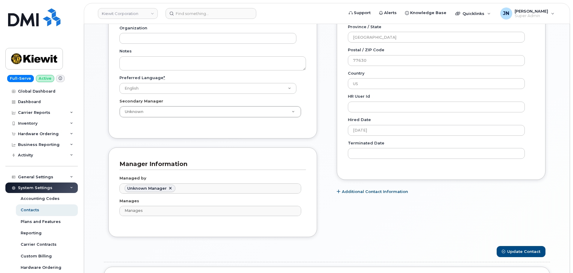
scroll to position [279, 0]
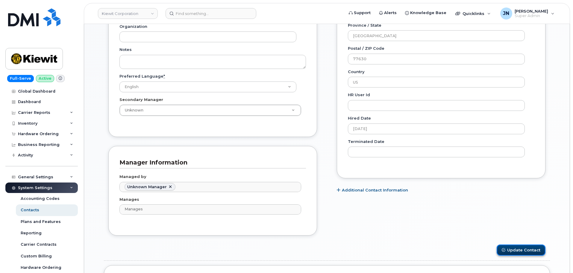
click at [524, 252] on button "Update Contact" at bounding box center [521, 249] width 49 height 11
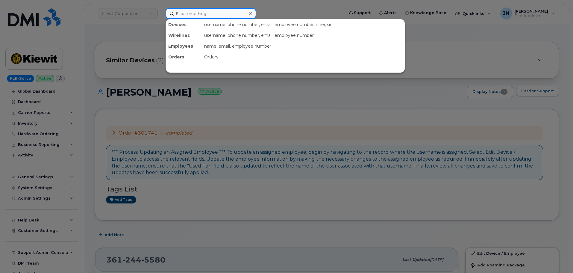
click at [233, 15] on input at bounding box center [211, 13] width 91 height 11
paste input "4156137052"
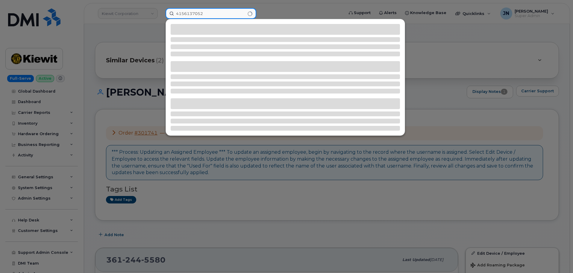
type input "4156137052"
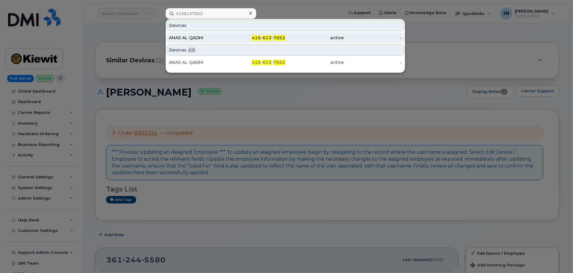
click at [301, 40] on div "active" at bounding box center [314, 38] width 58 height 6
